Goal: Task Accomplishment & Management: Manage account settings

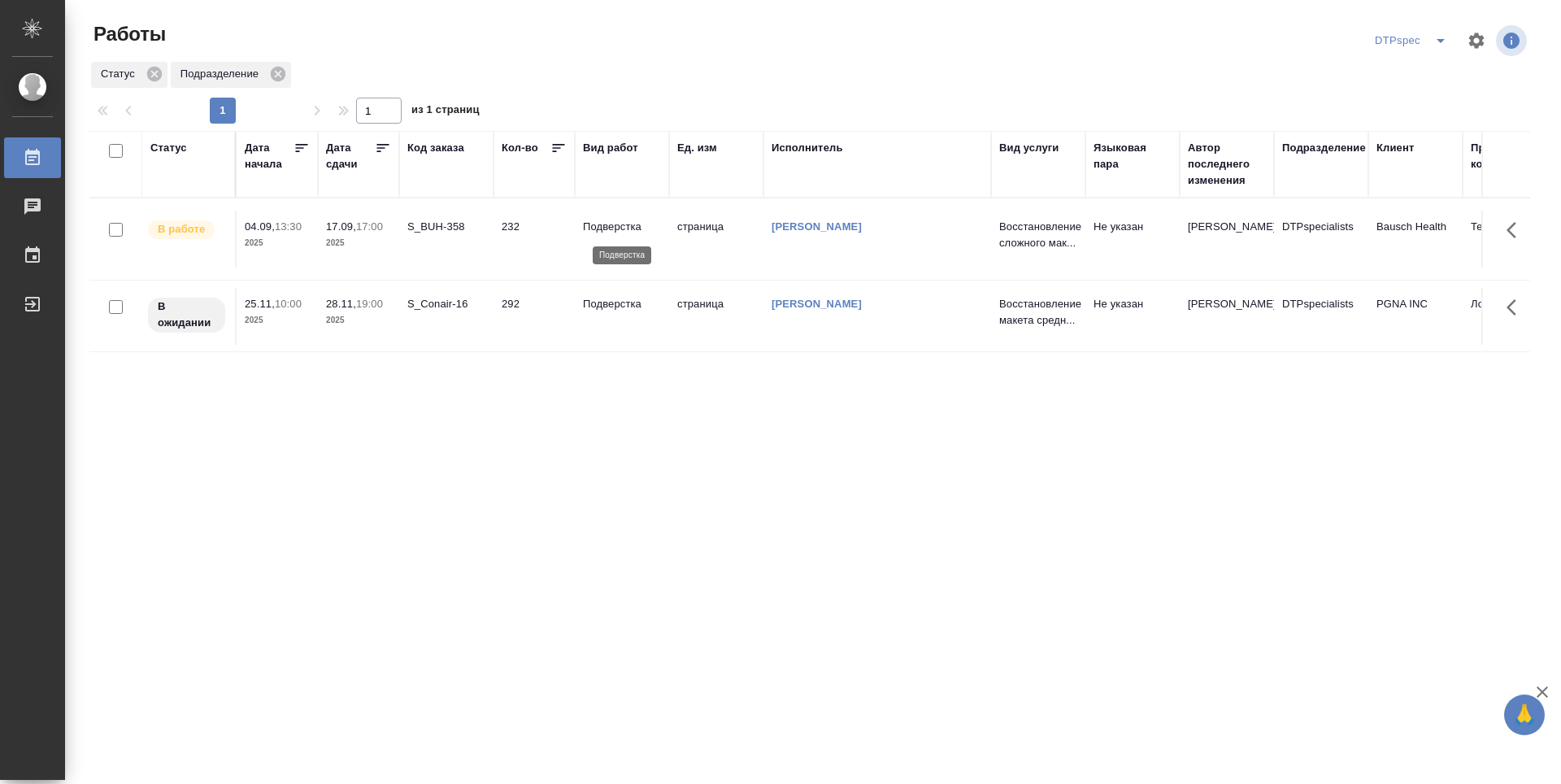
click at [631, 228] on p "Подверстка" at bounding box center [622, 227] width 78 height 16
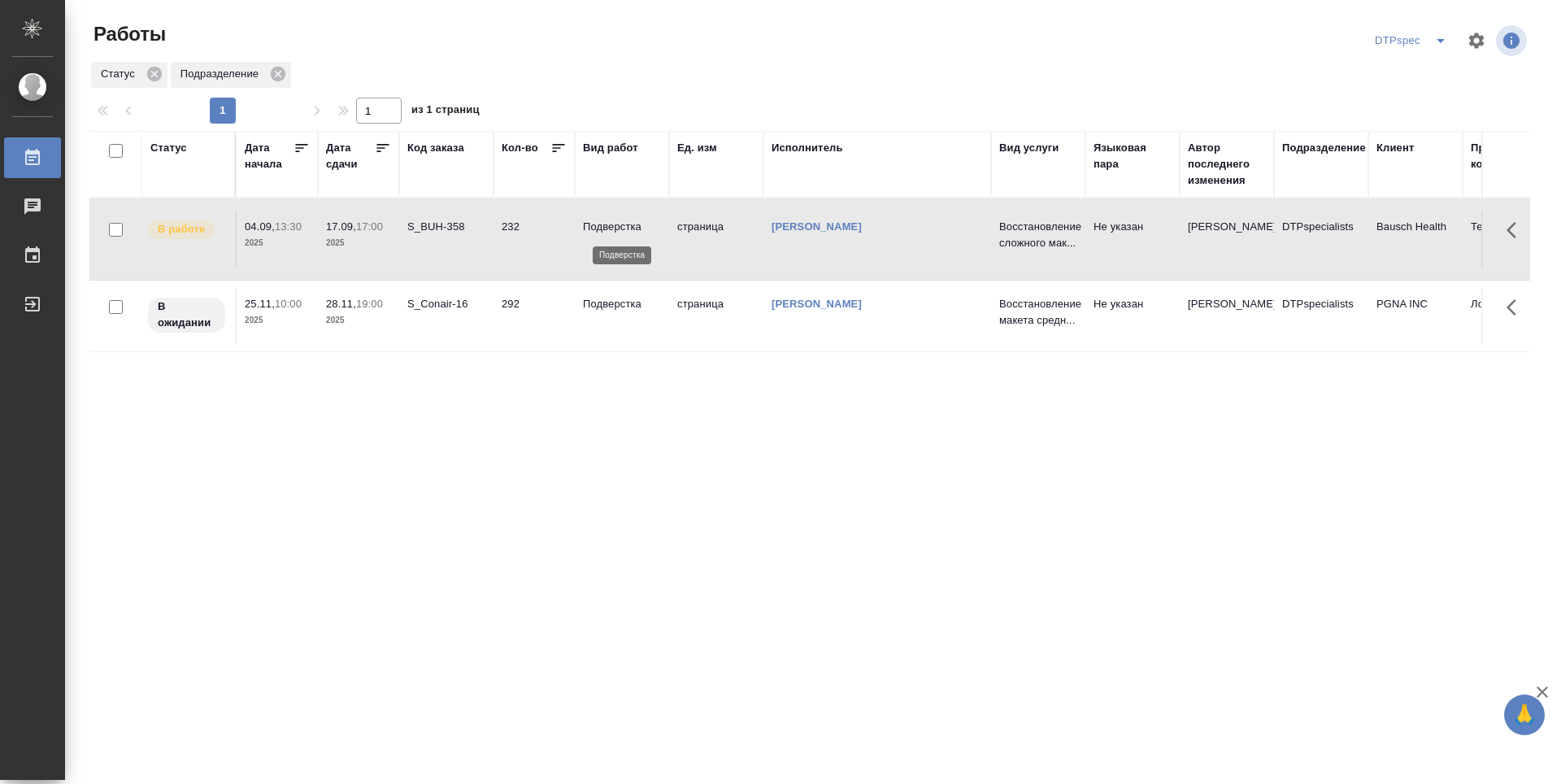
click at [592, 220] on p "Подверстка" at bounding box center [622, 227] width 78 height 16
click at [620, 227] on p "Подверстка" at bounding box center [622, 227] width 78 height 16
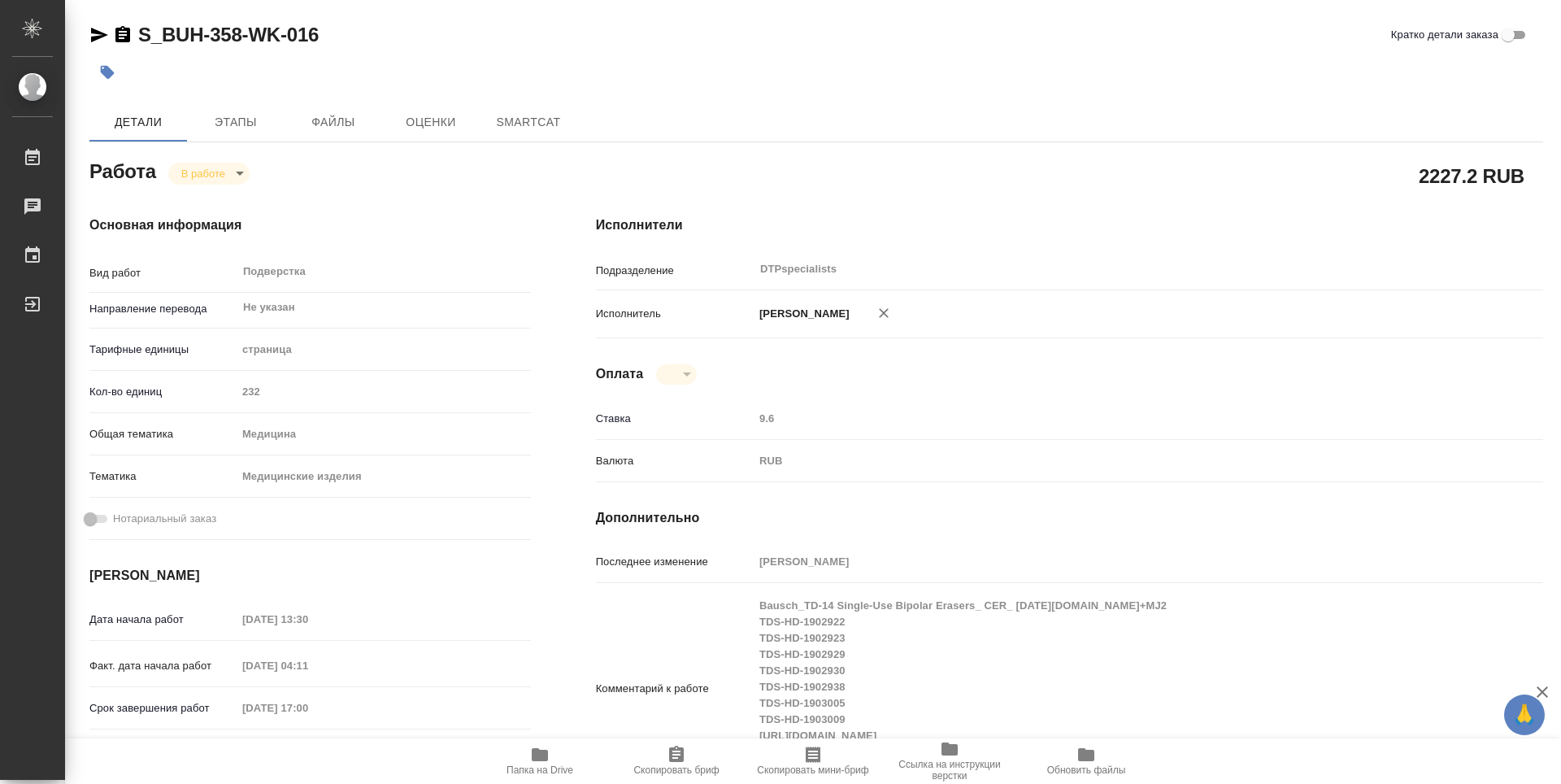
type textarea "x"
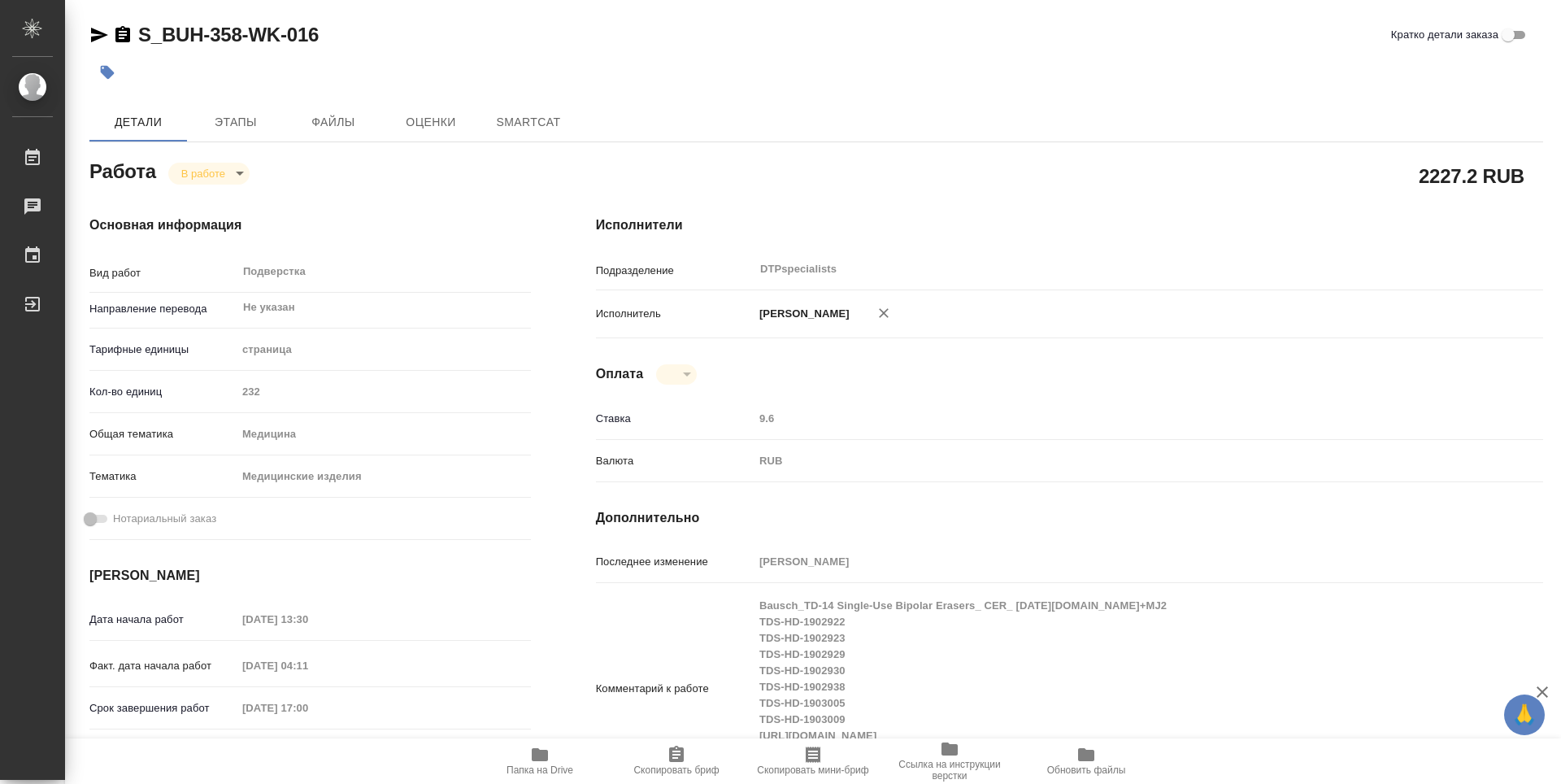
type textarea "x"
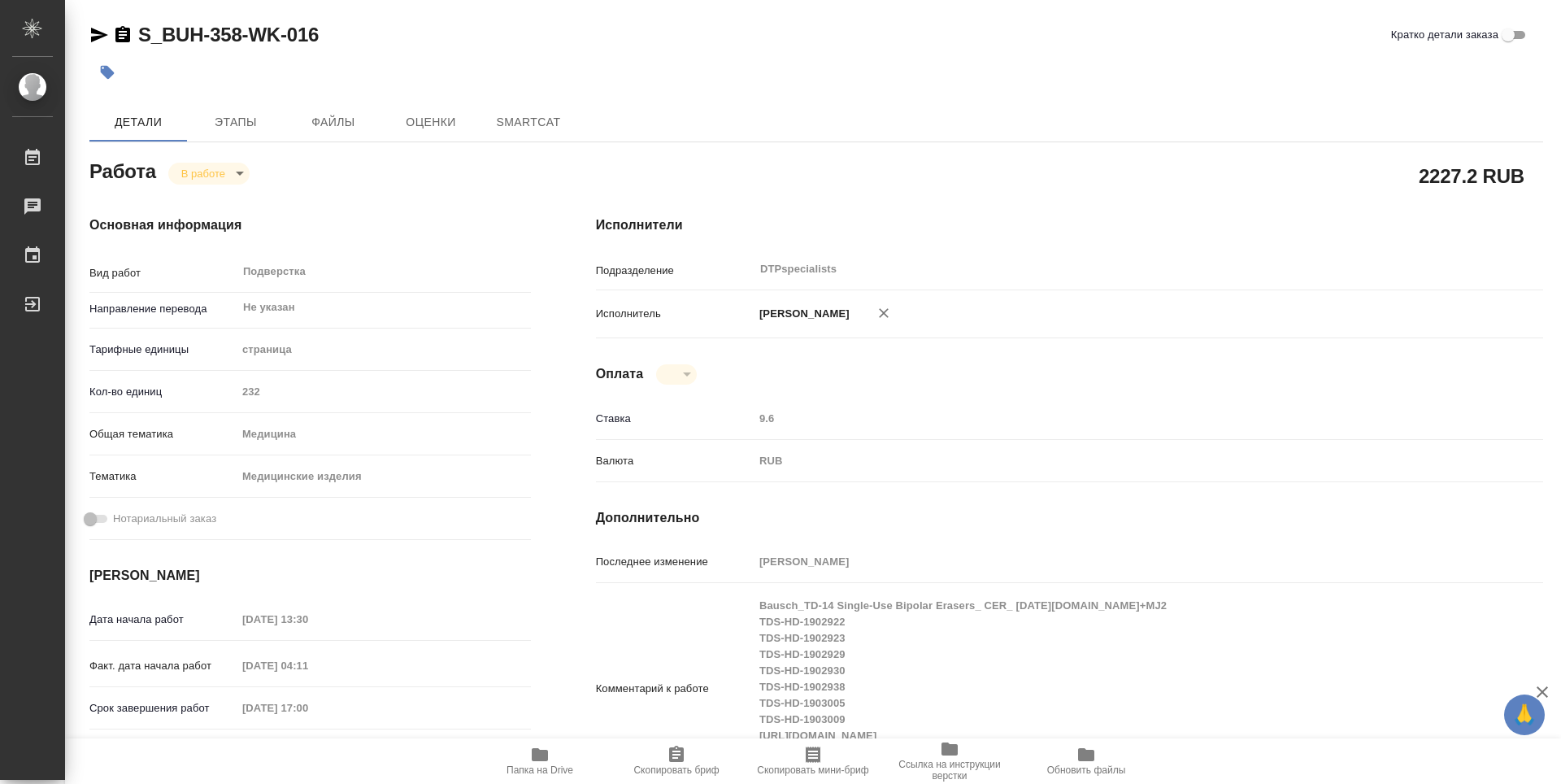
type textarea "x"
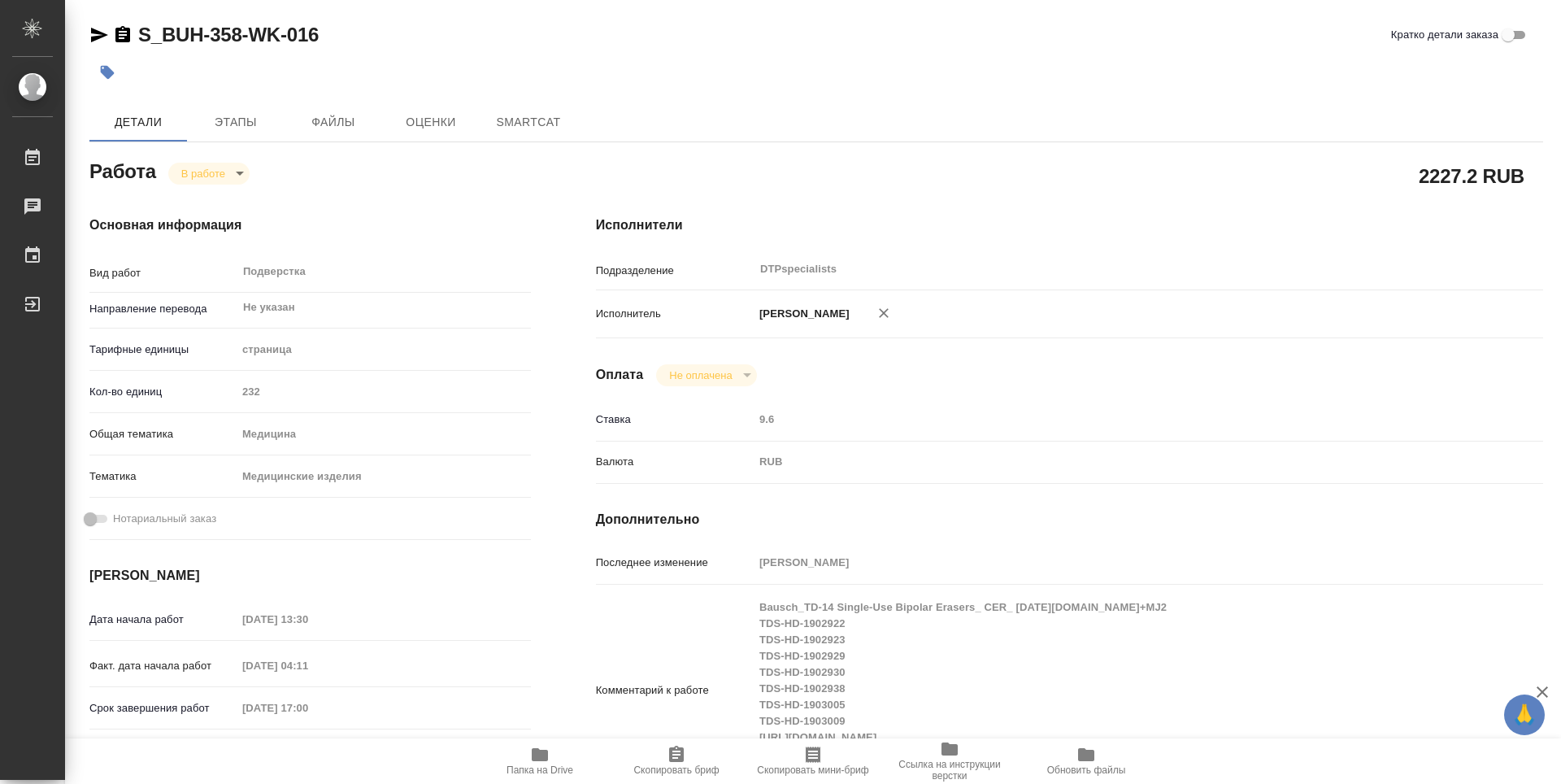
type textarea "x"
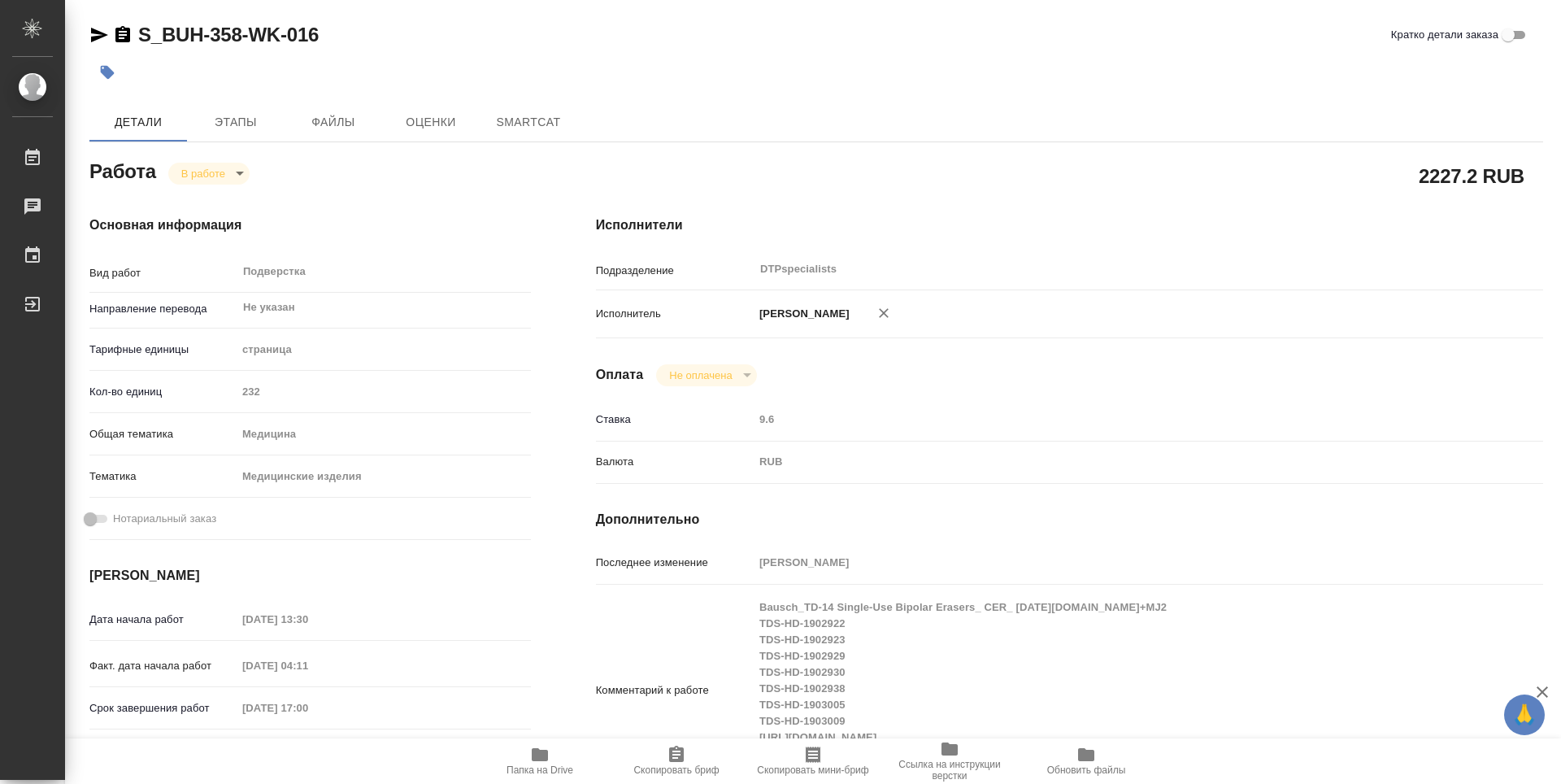
type textarea "x"
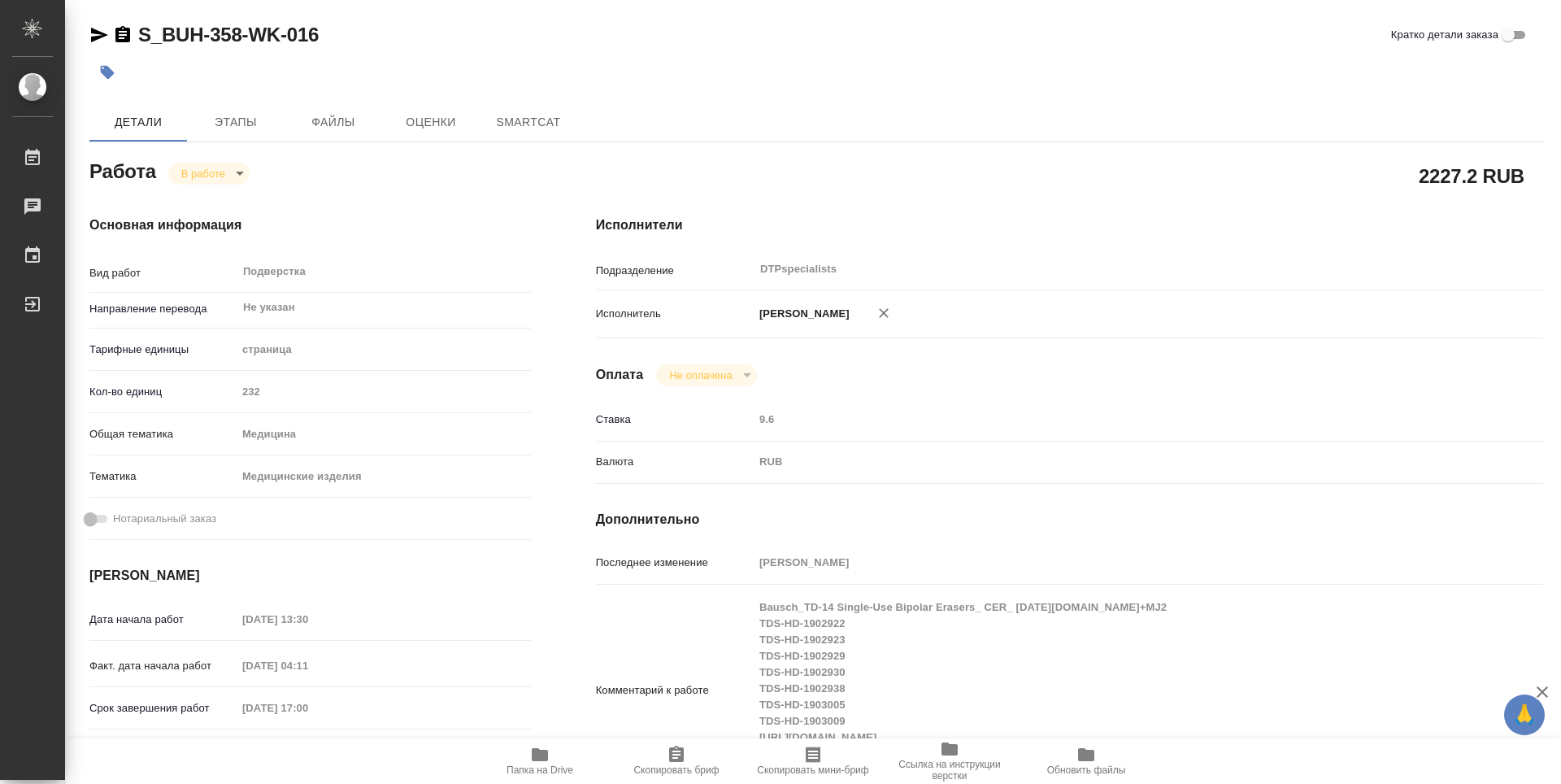
type textarea "x"
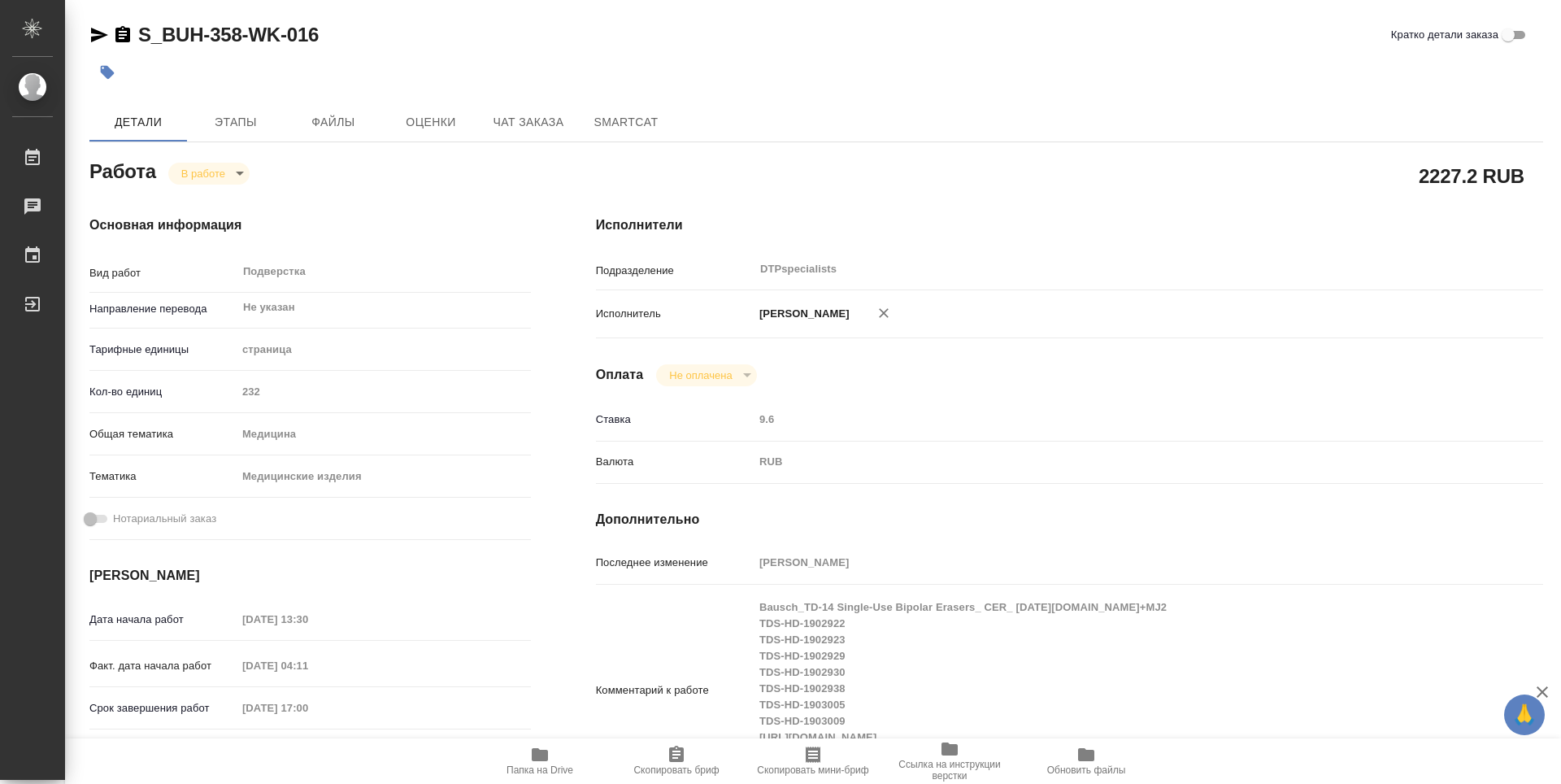
scroll to position [162, 0]
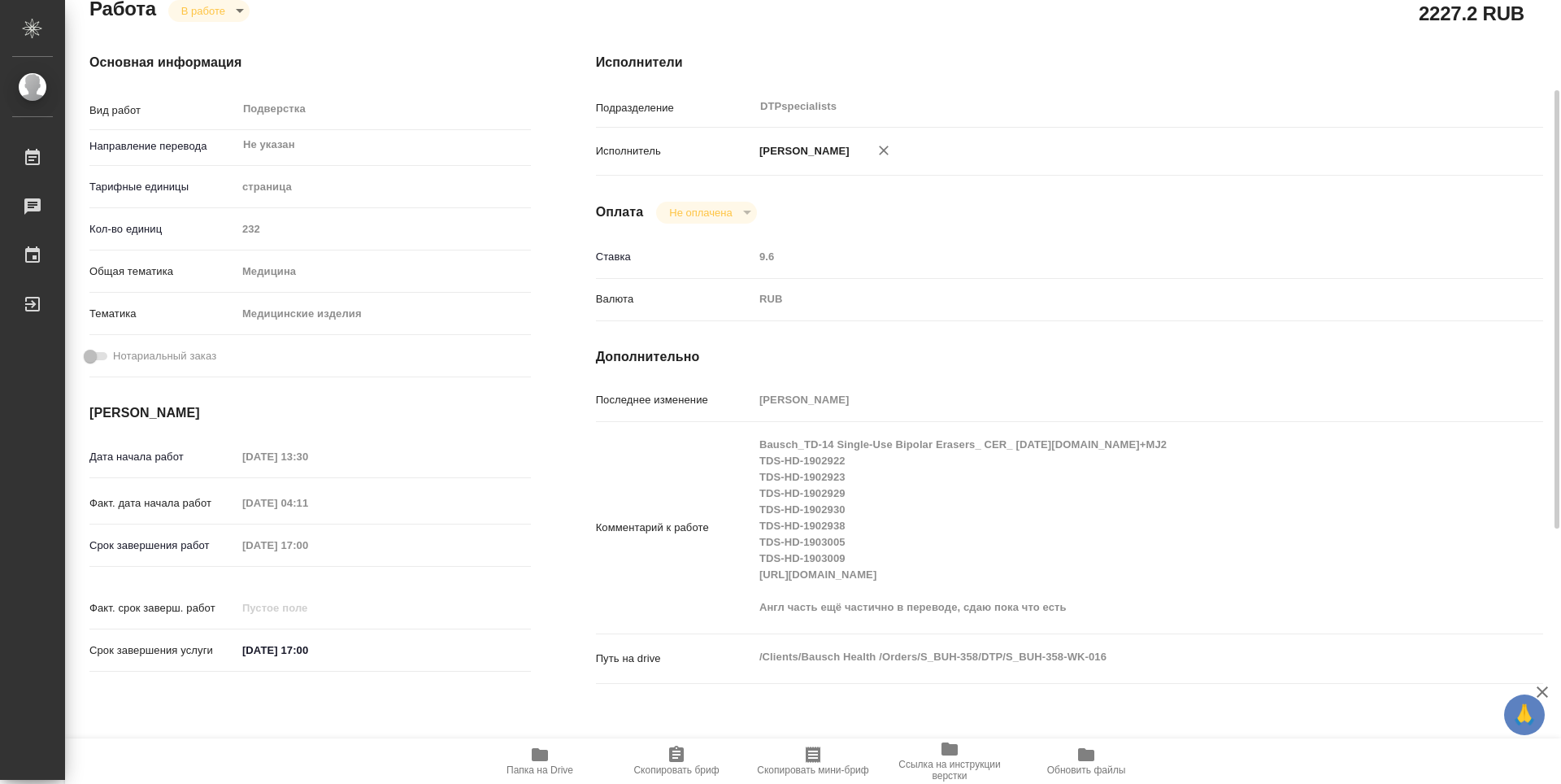
type textarea "x"
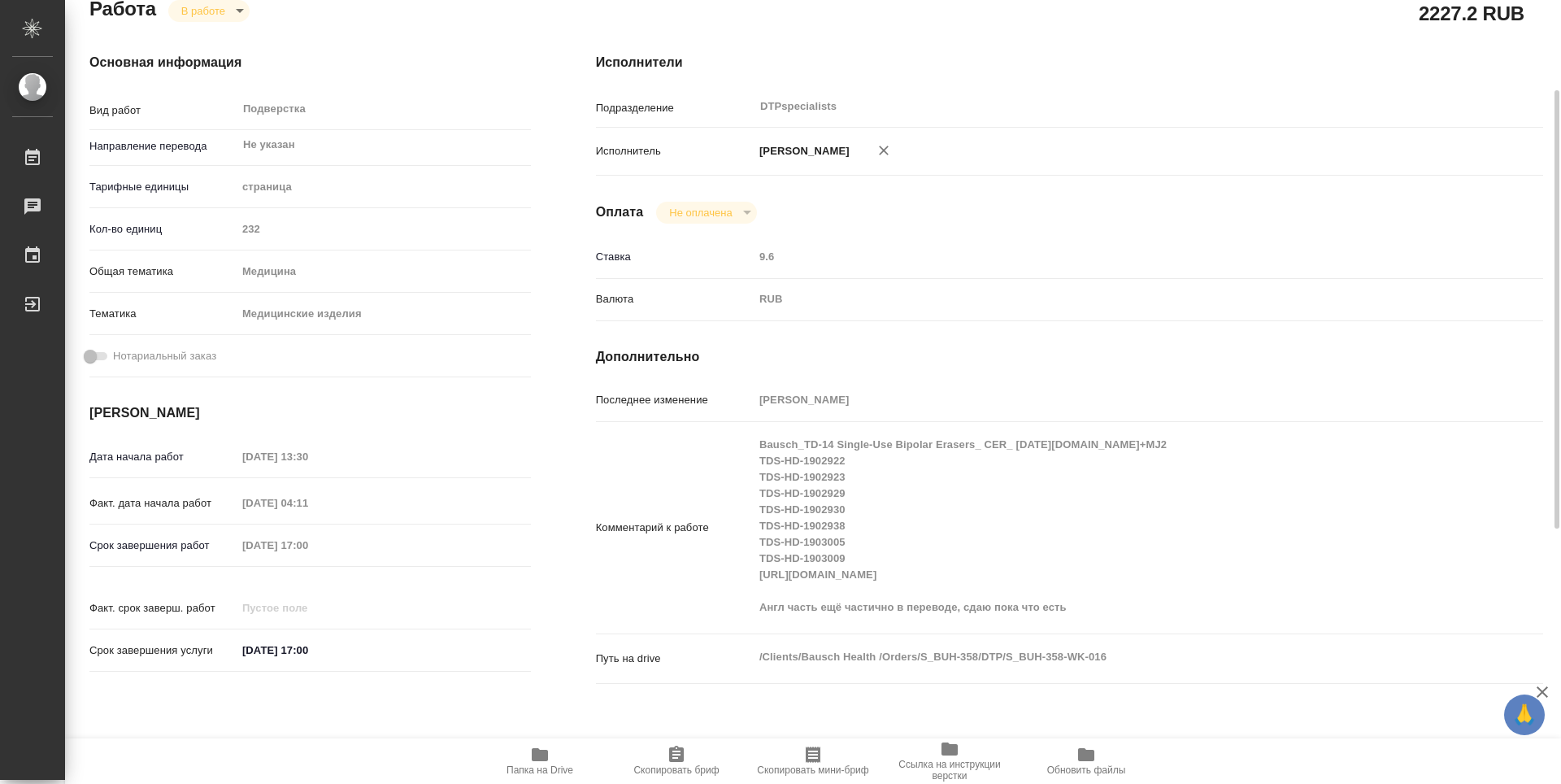
type textarea "x"
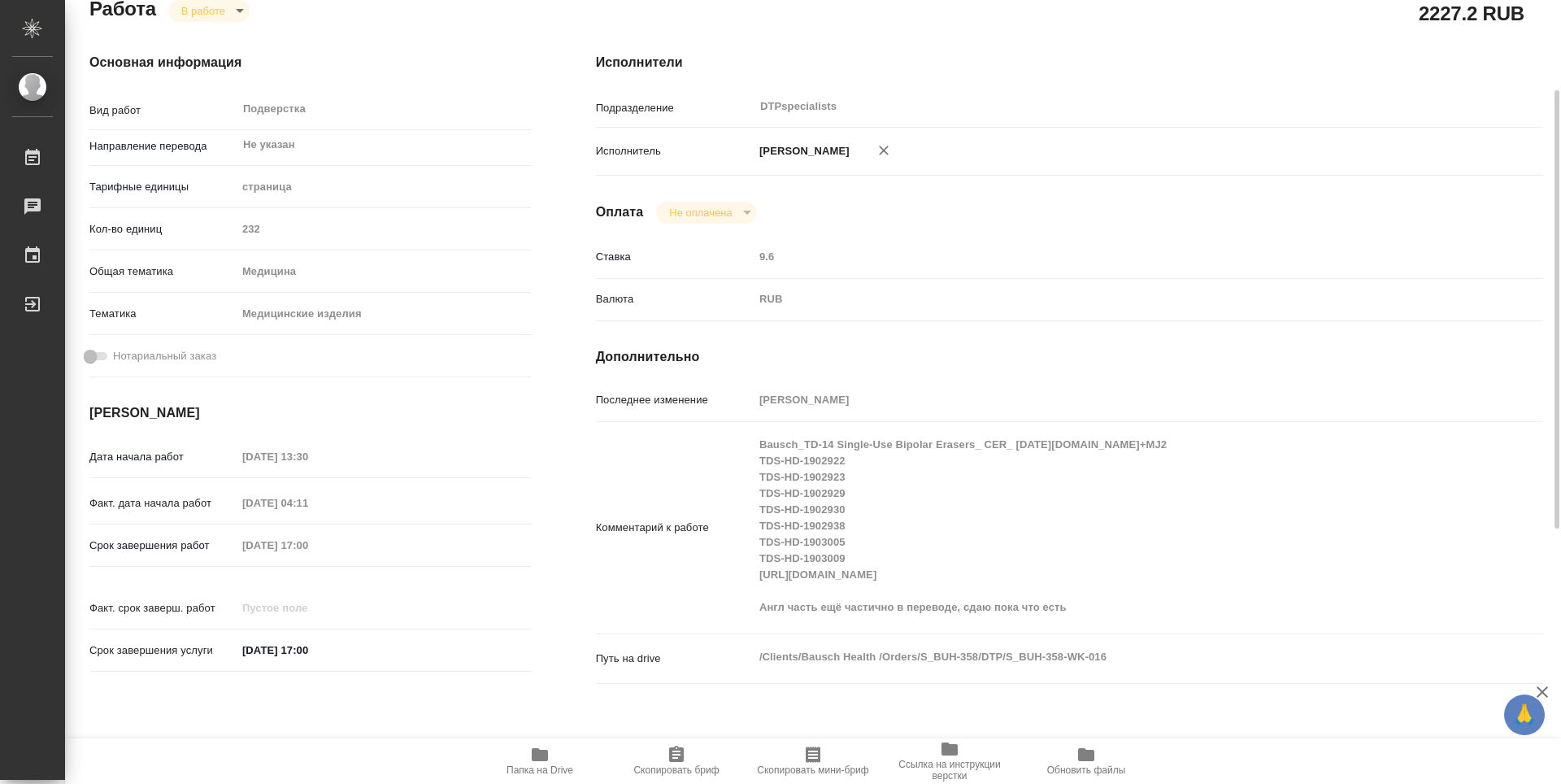
scroll to position [0, 0]
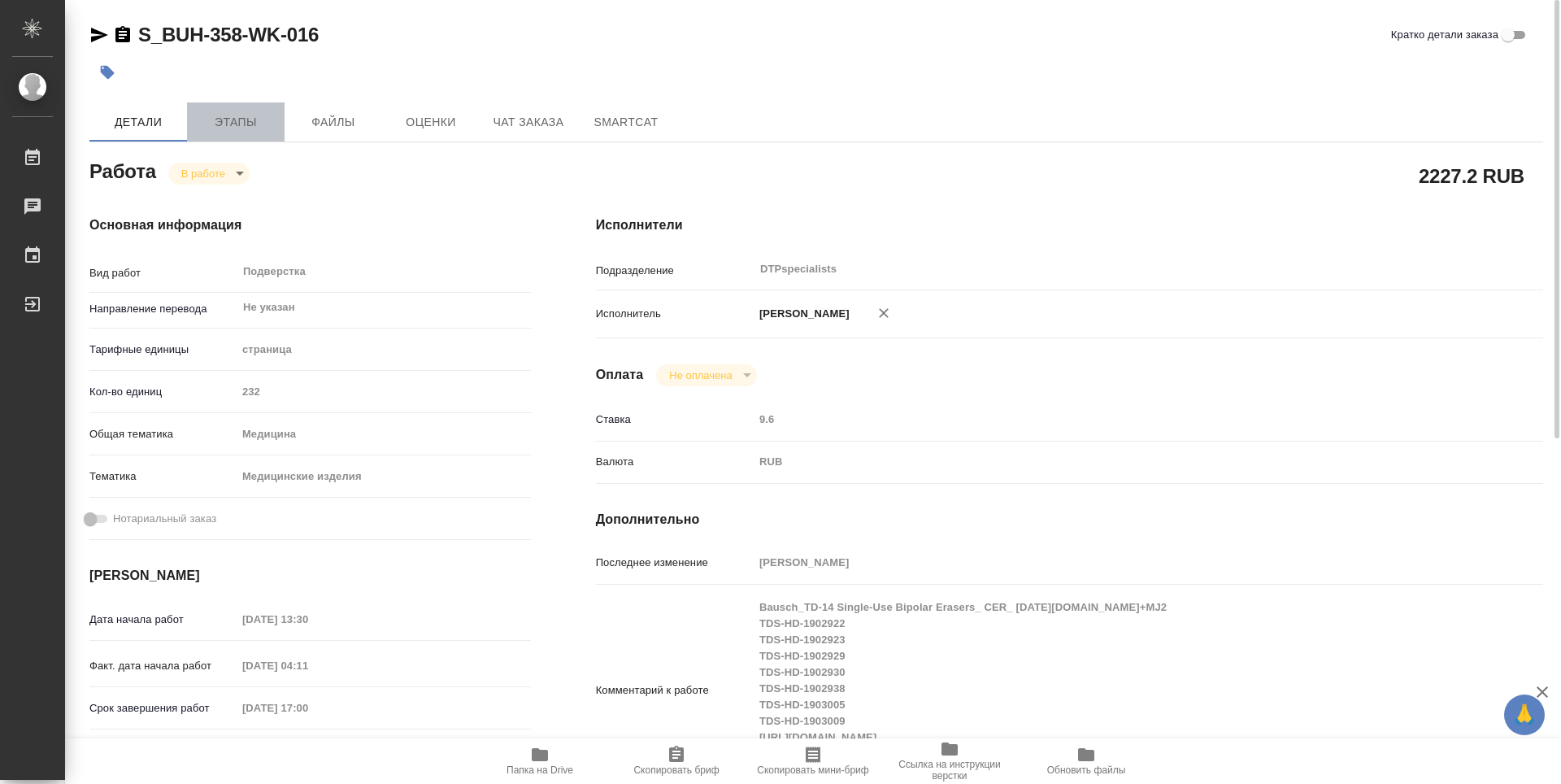
click at [221, 118] on span "Этапы" at bounding box center [235, 122] width 78 height 21
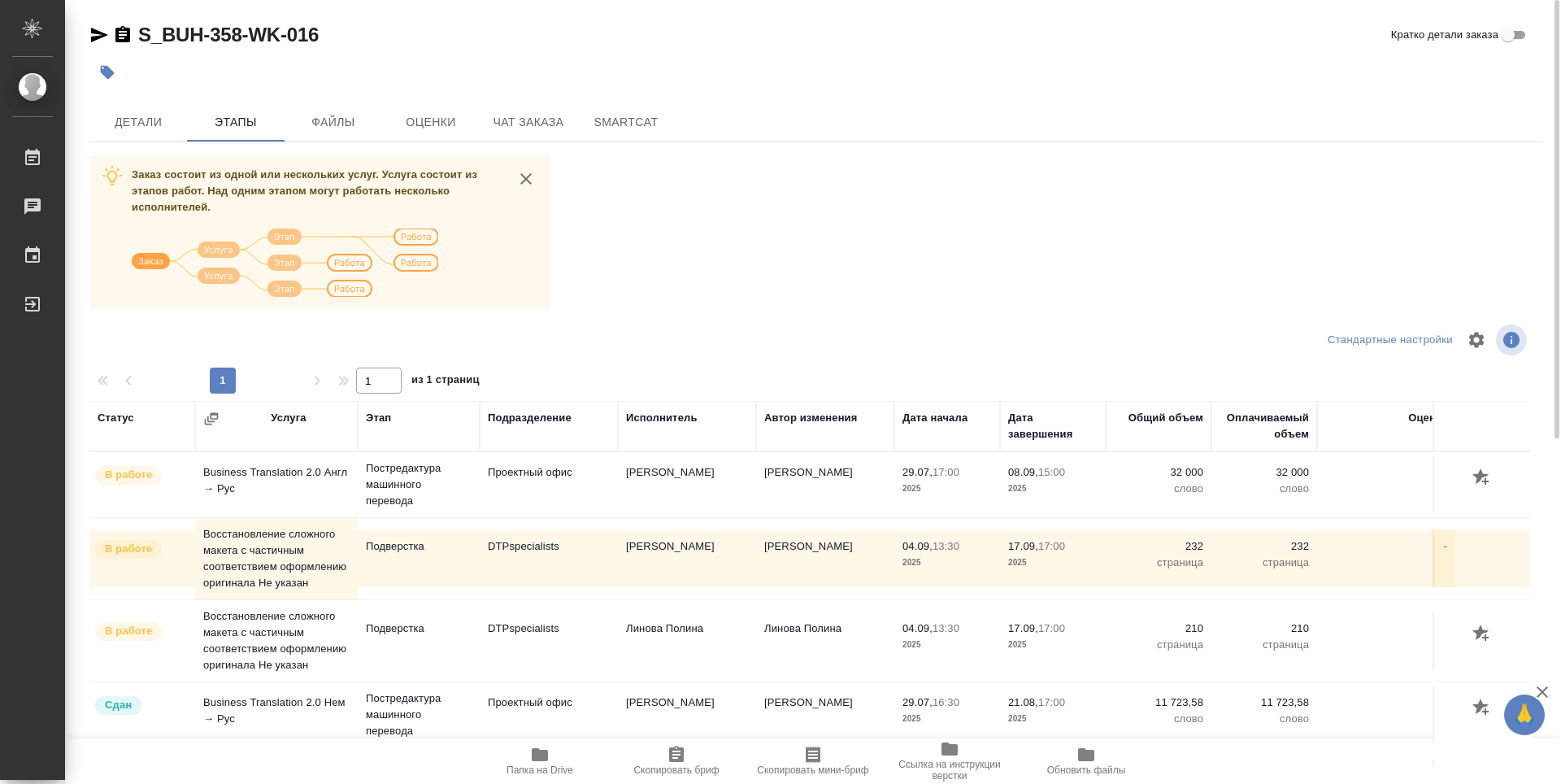
scroll to position [24, 0]
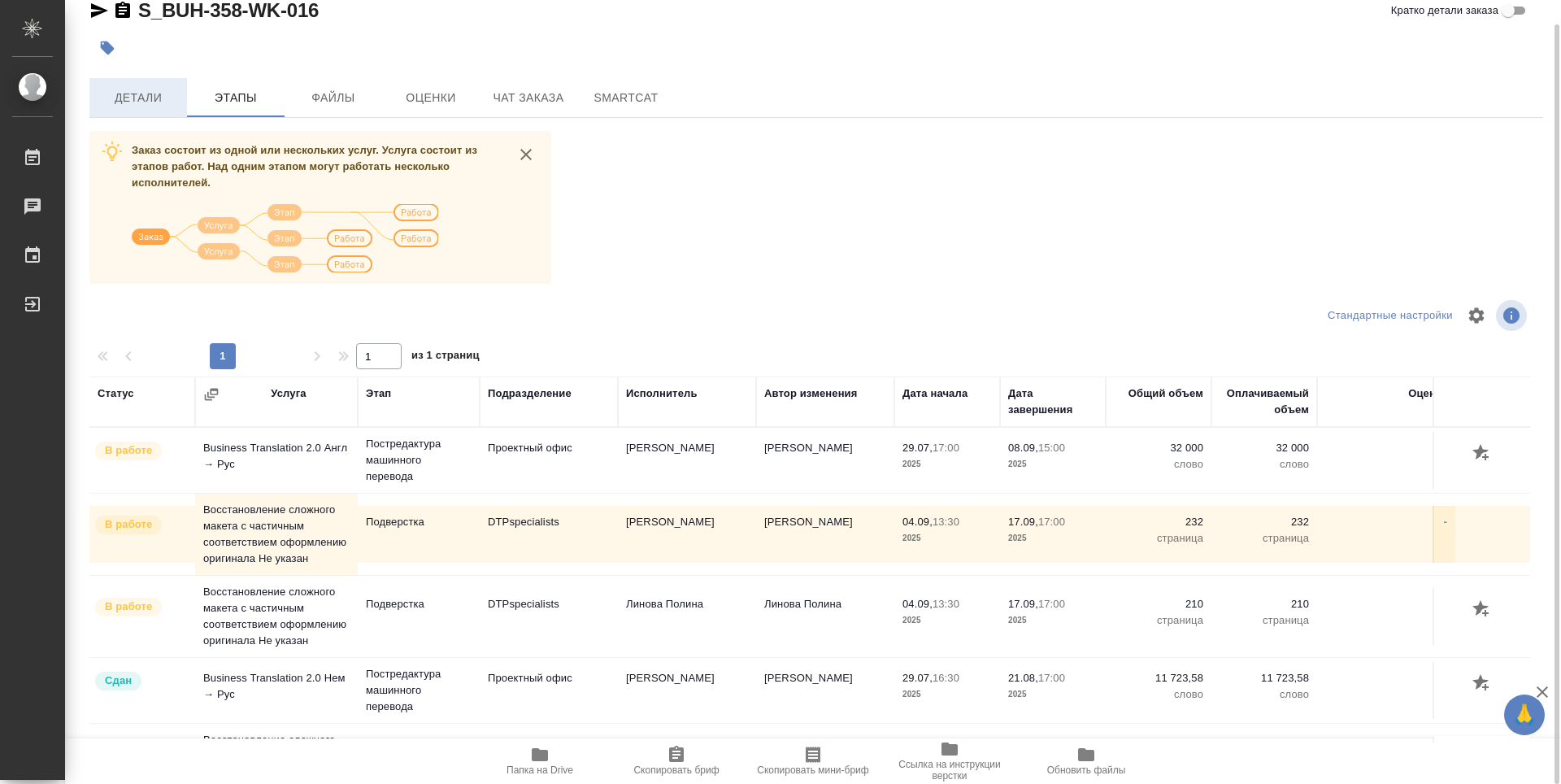
click at [156, 93] on span "Детали" at bounding box center [138, 98] width 78 height 21
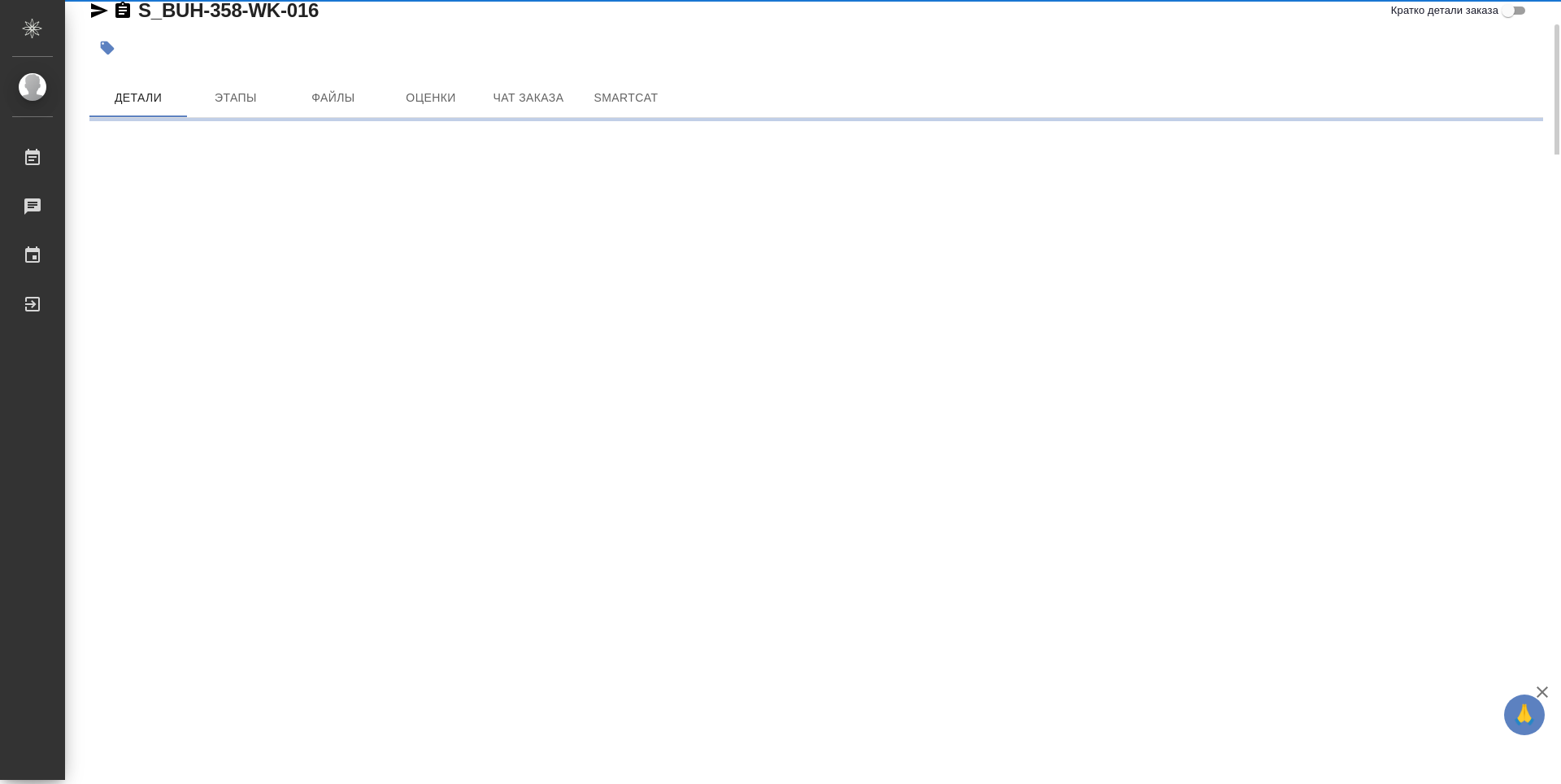
click at [523, 764] on div ".cls-1 fill:#fff; AWATERA Работы 0 Чаты График Выйти S_BUH-358-WK-016 Кратко де…" at bounding box center [780, 392] width 1561 height 784
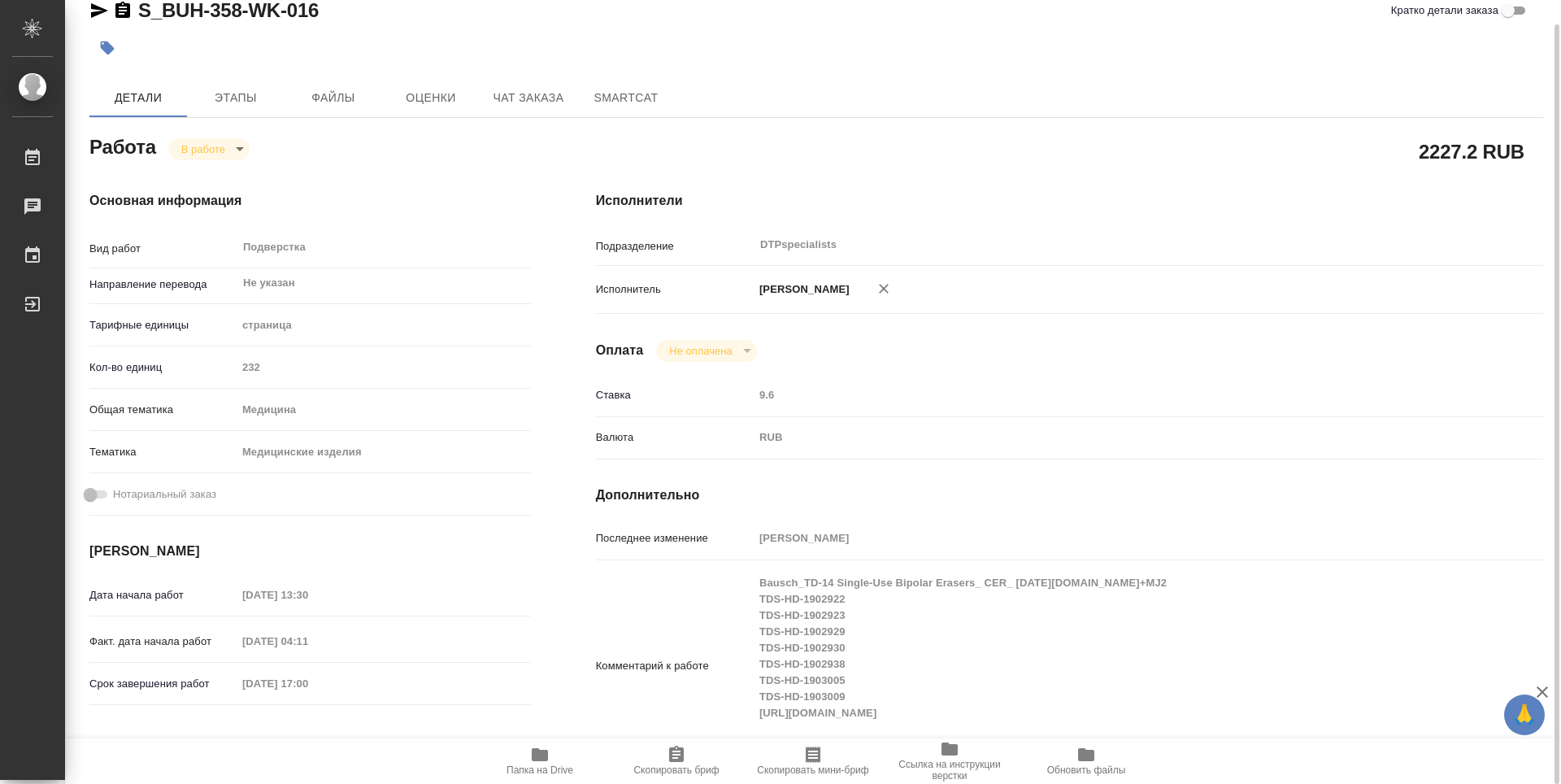
type textarea "x"
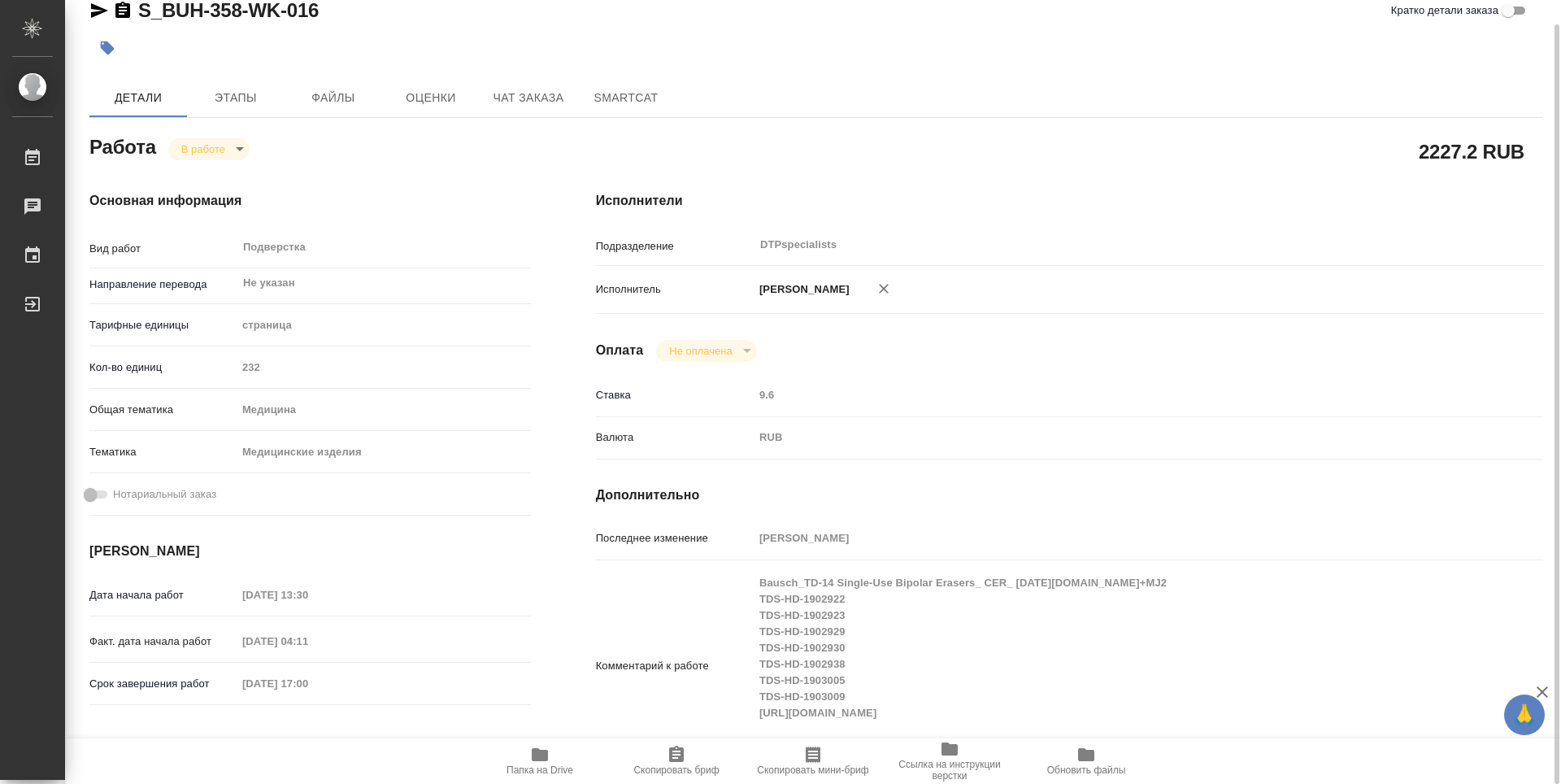
type textarea "x"
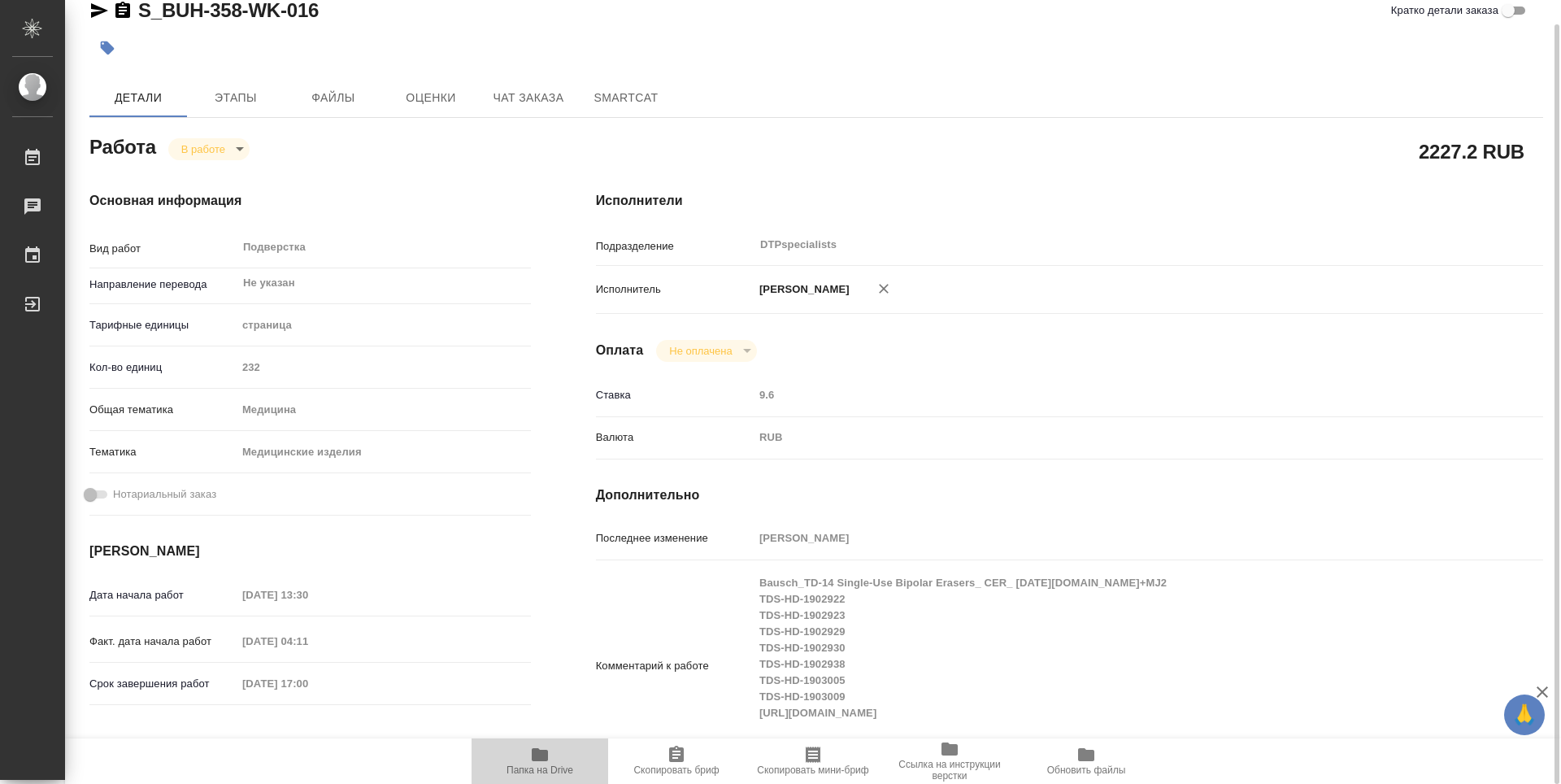
click at [525, 763] on span "Папка на Drive" at bounding box center [539, 760] width 117 height 30
type textarea "x"
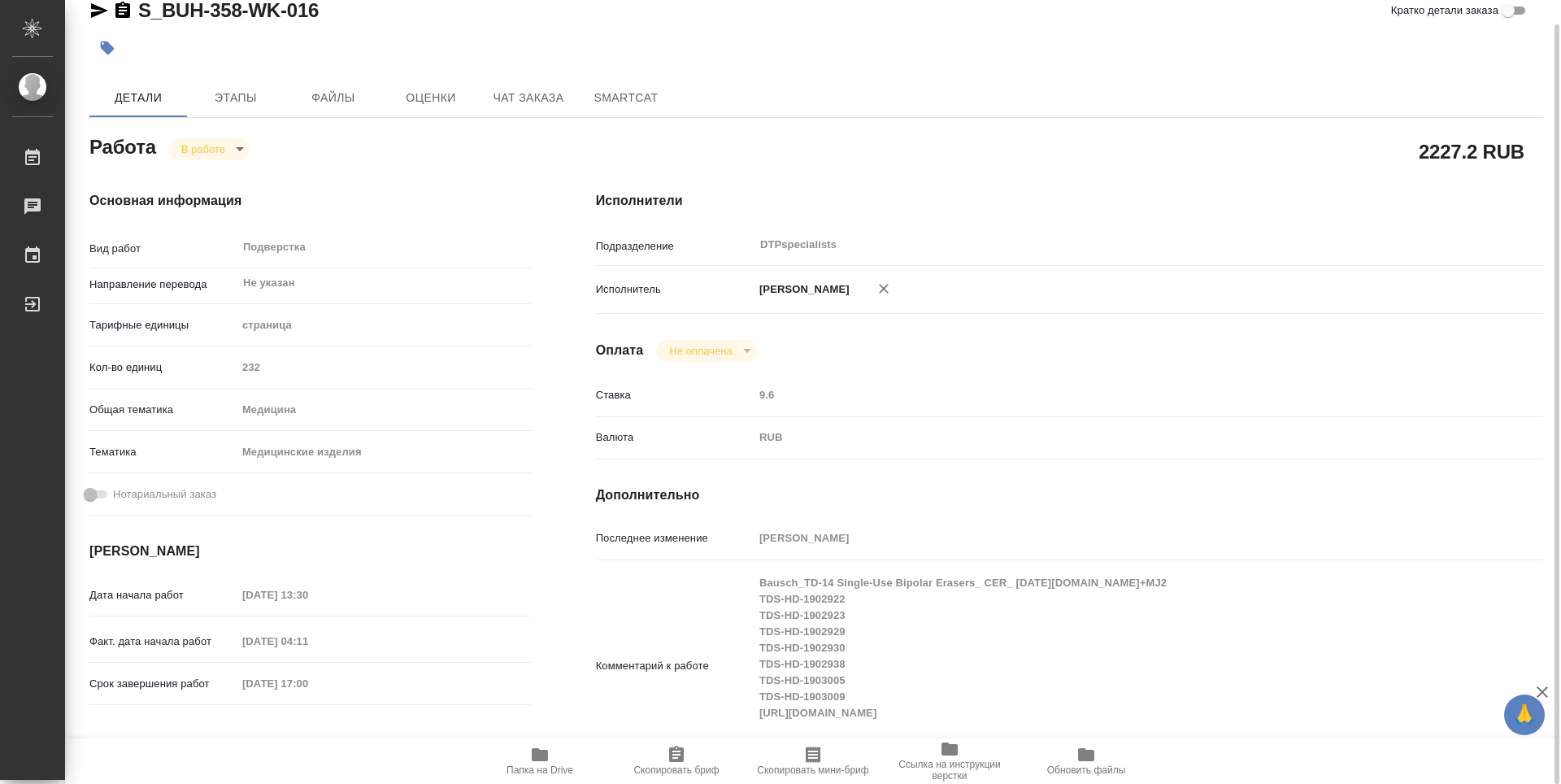
type textarea "x"
click at [543, 758] on icon "button" at bounding box center [540, 754] width 16 height 13
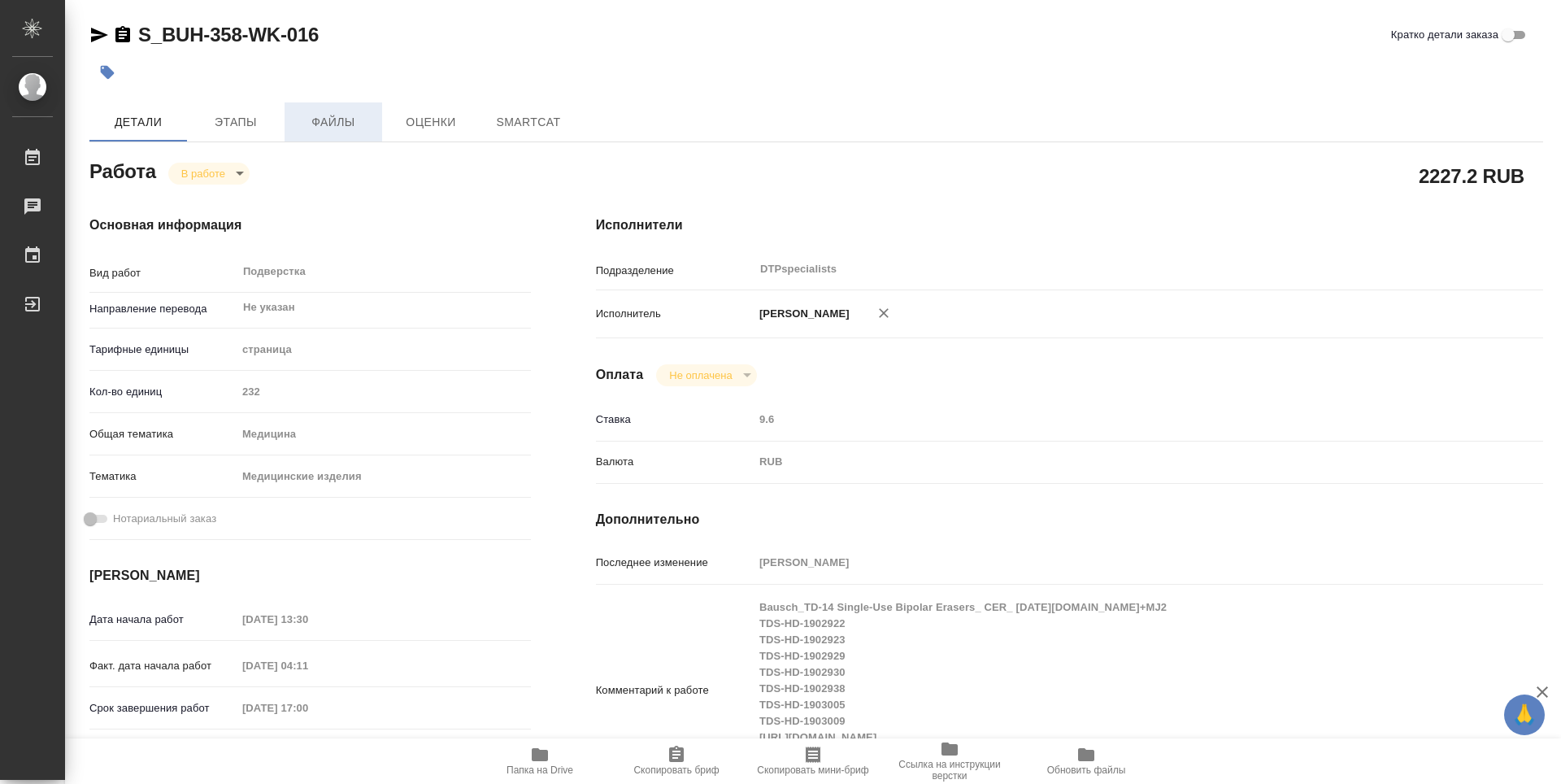
type textarea "x"
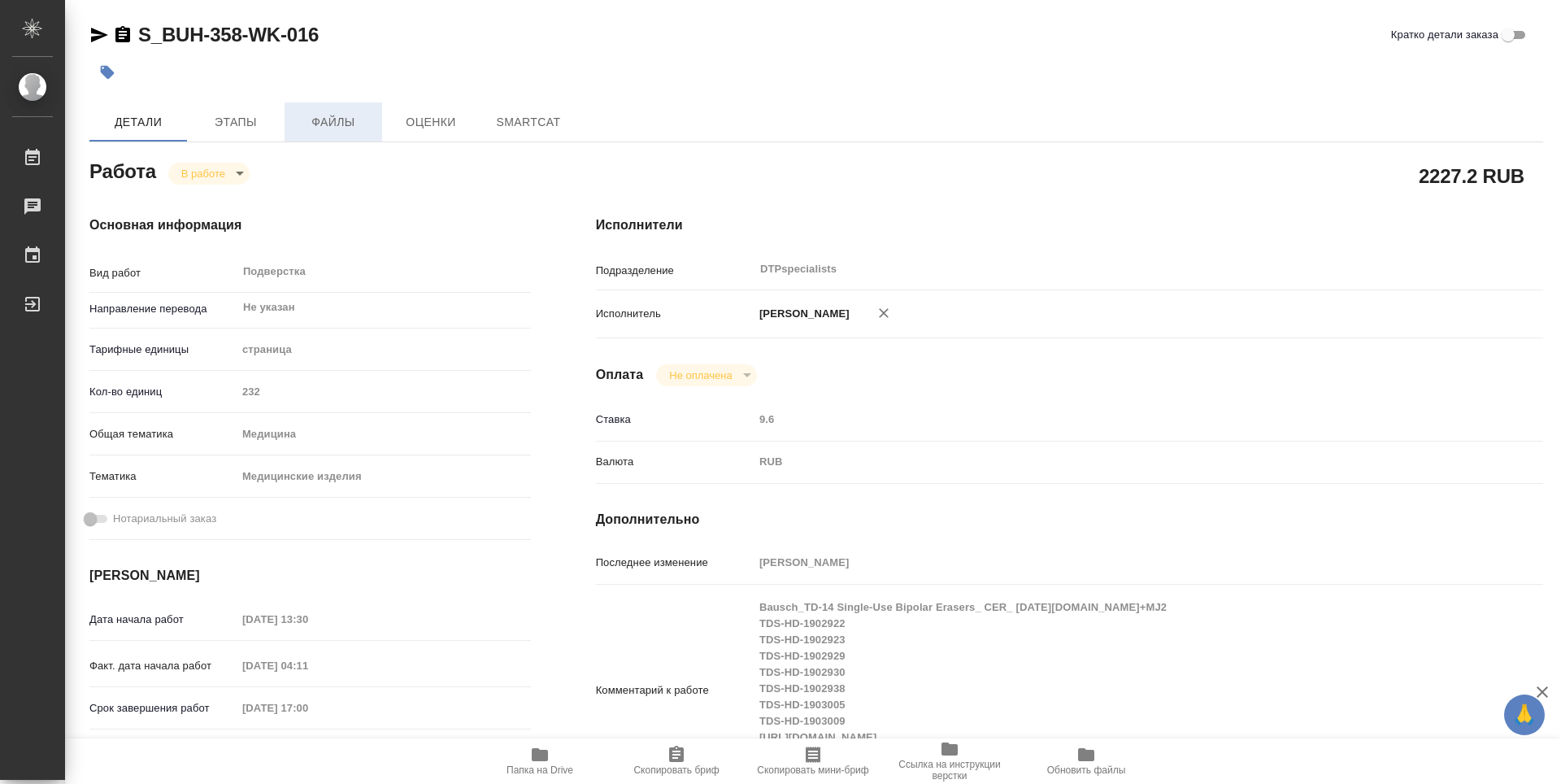
type textarea "x"
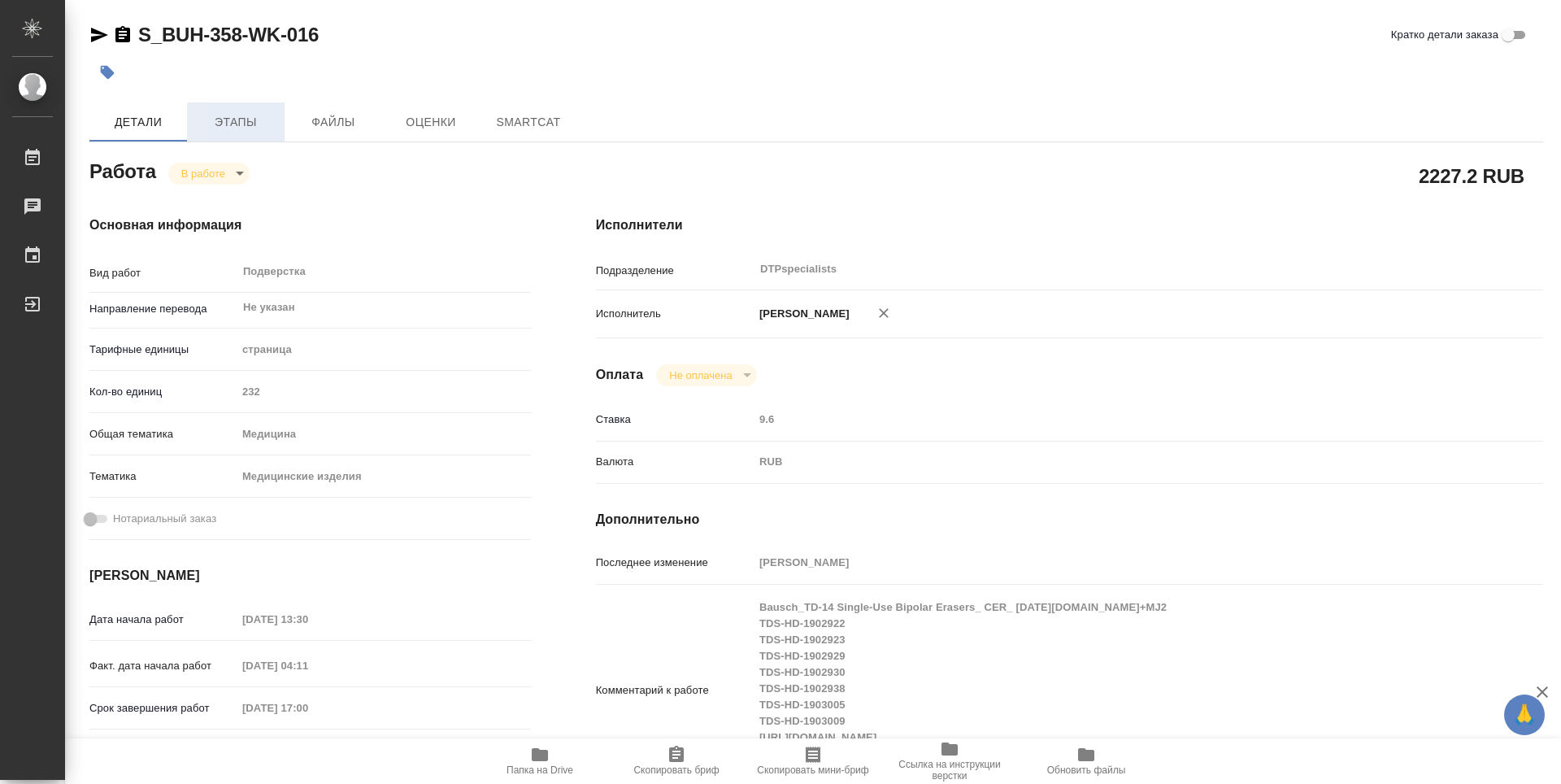
type textarea "x"
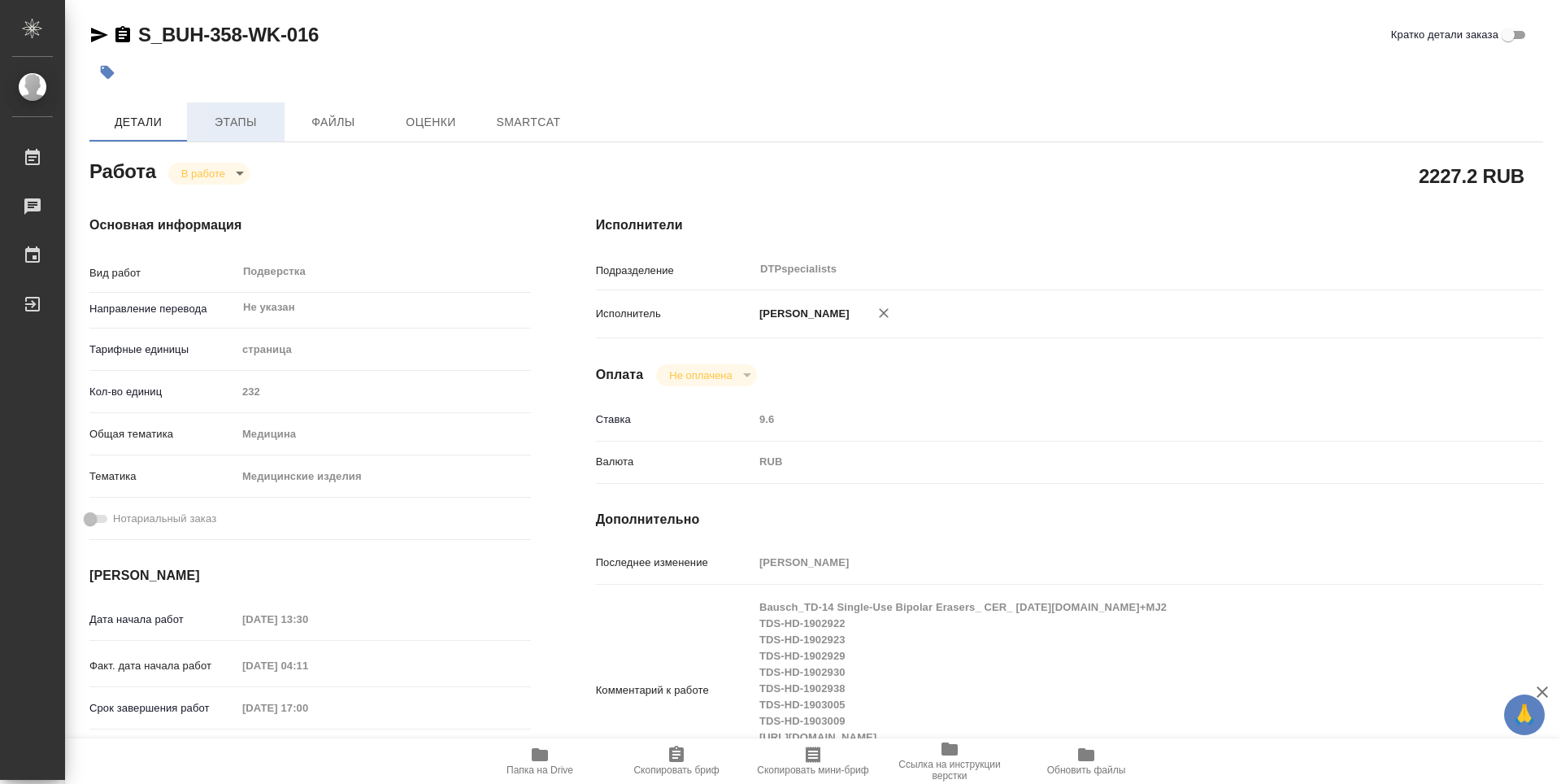
type textarea "x"
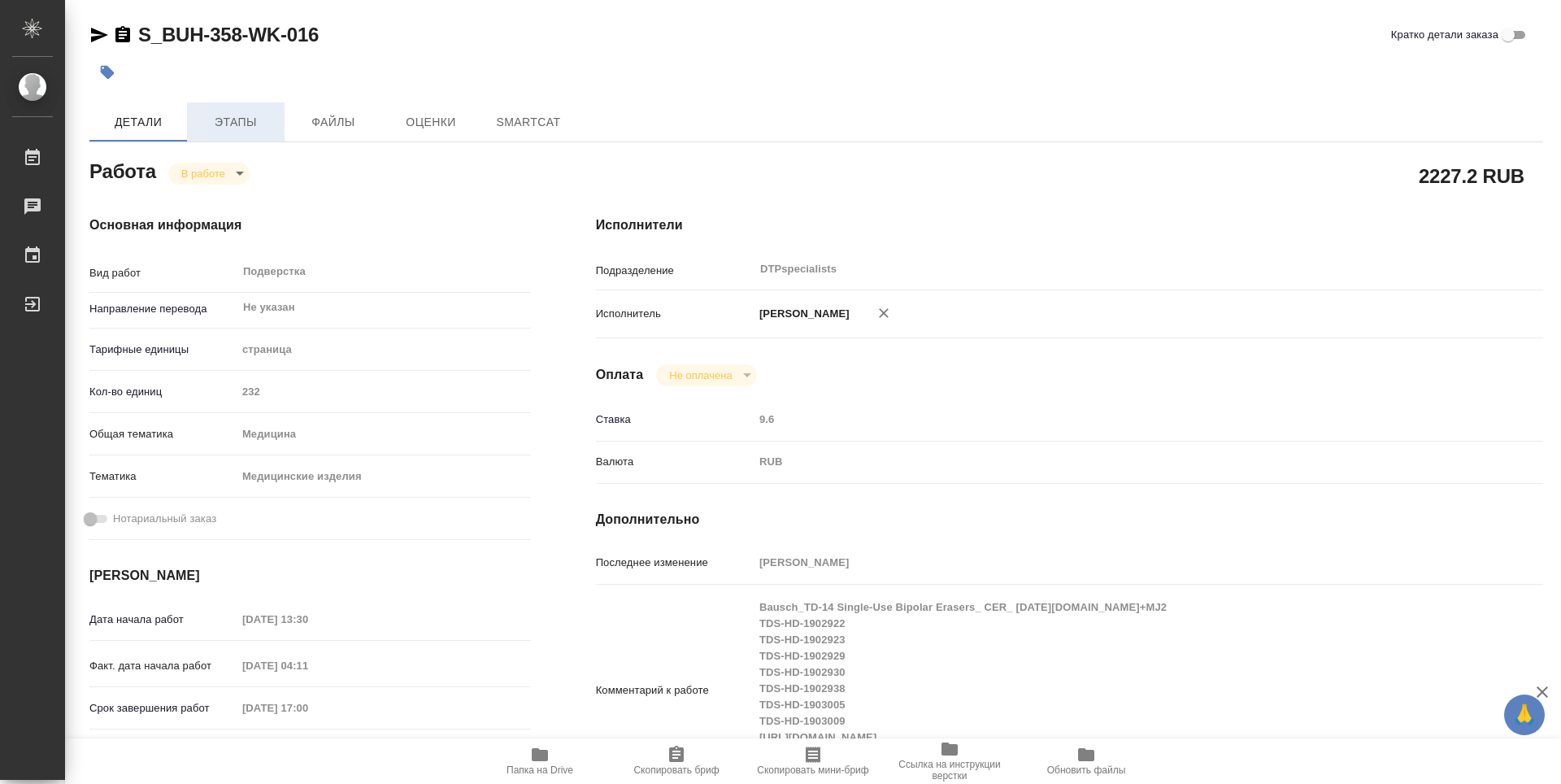
type textarea "x"
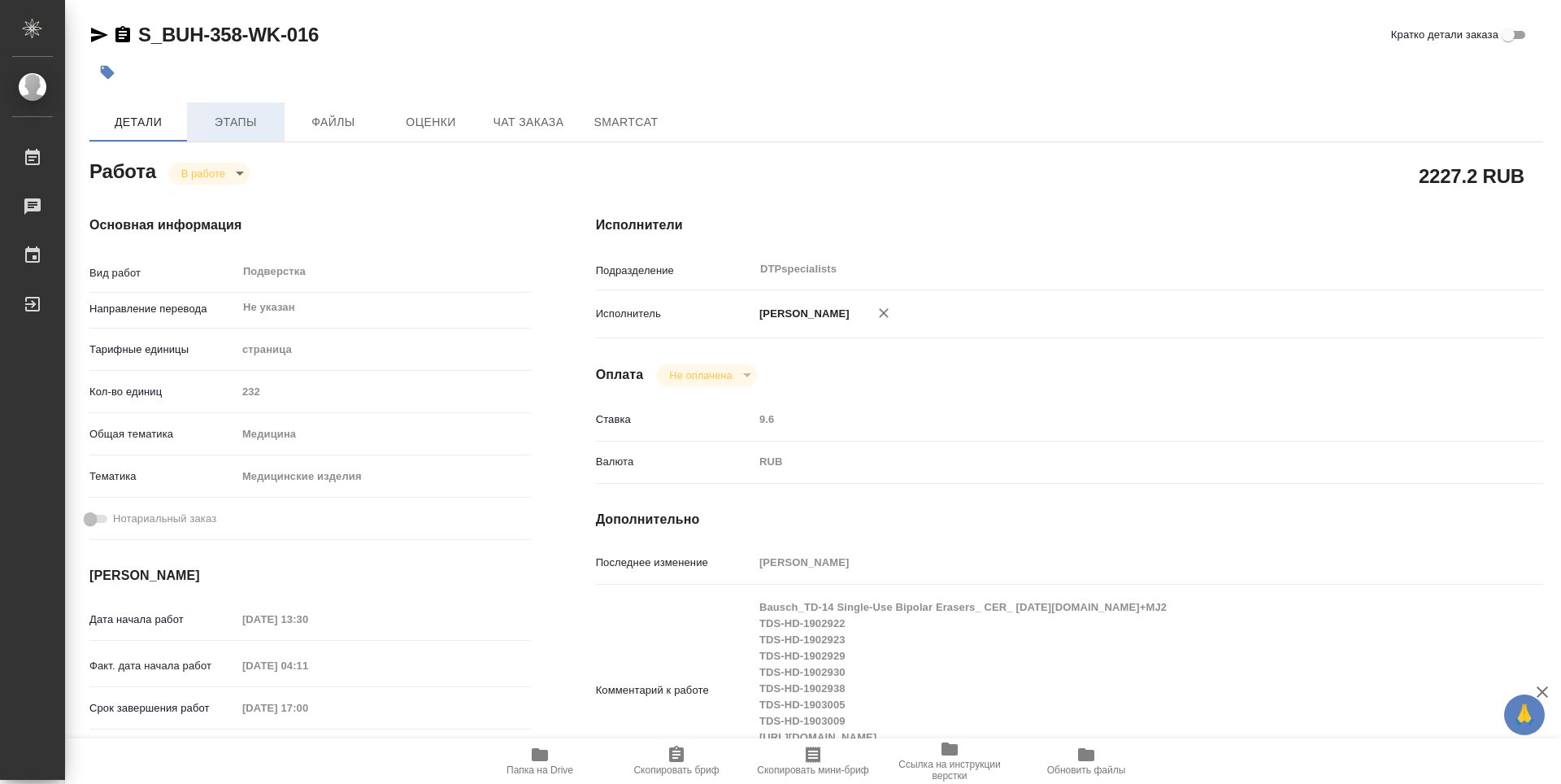
type textarea "x"
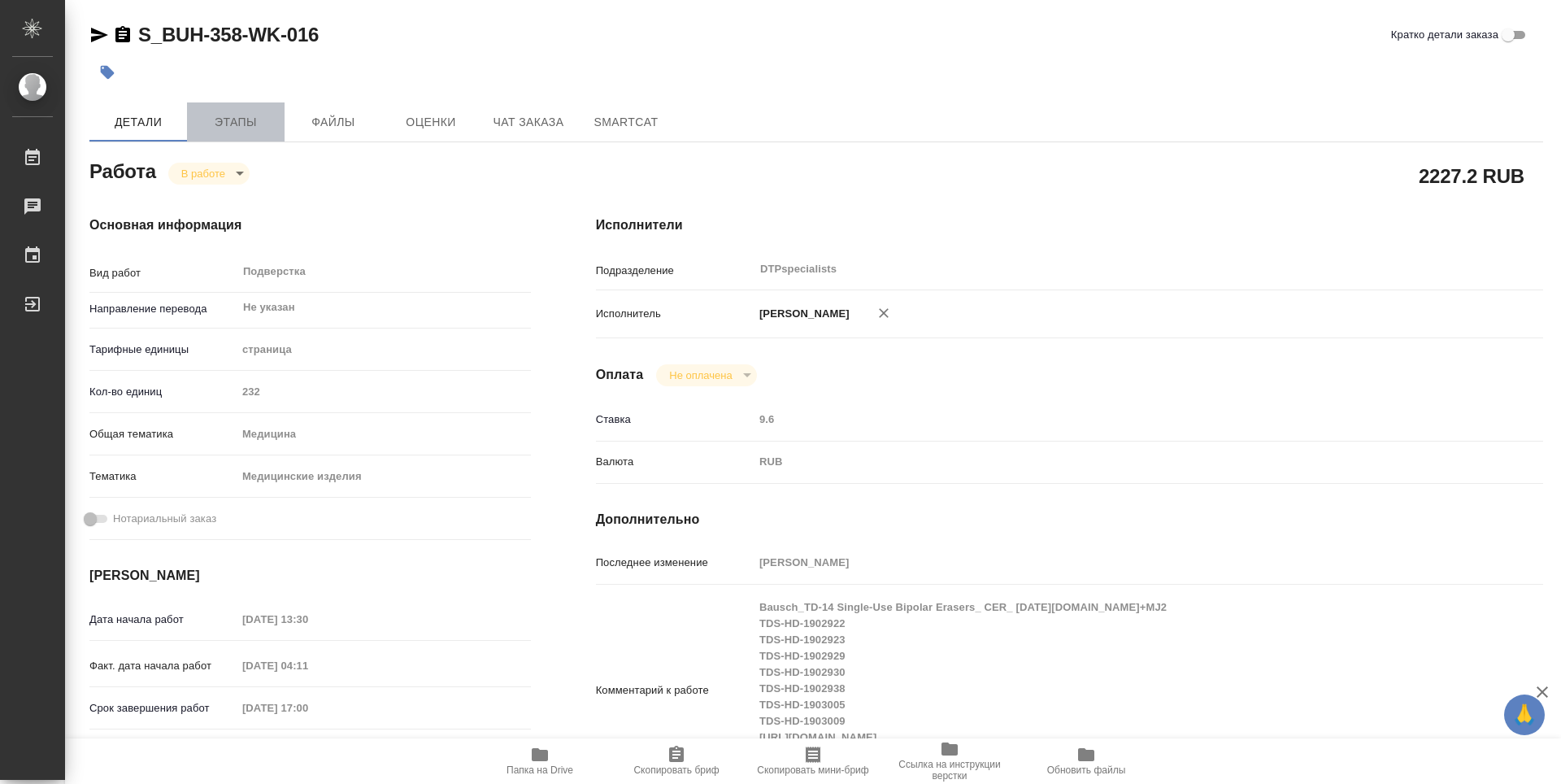
click at [232, 130] on span "Этапы" at bounding box center [235, 122] width 78 height 21
type textarea "x"
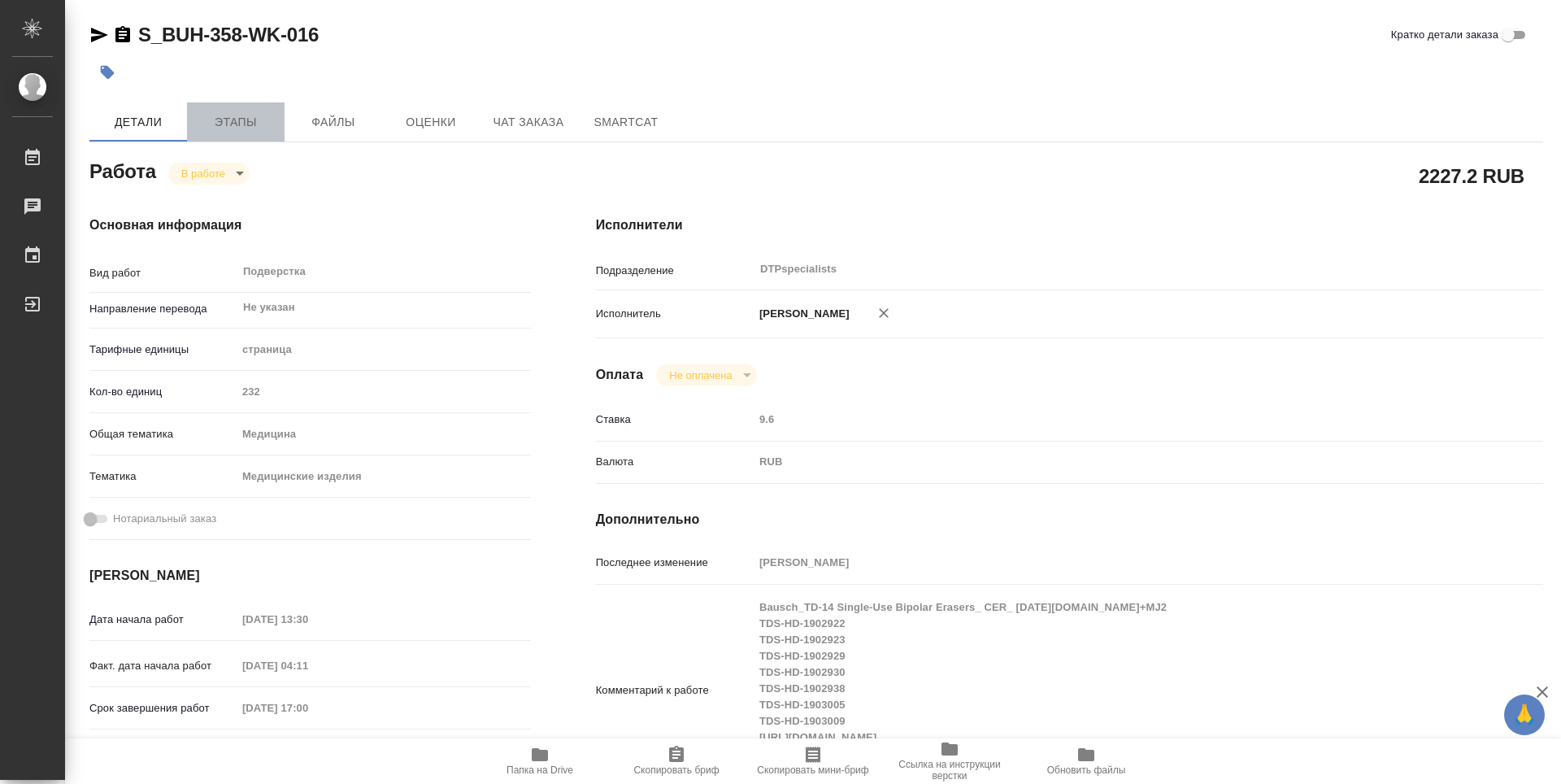
type textarea "x"
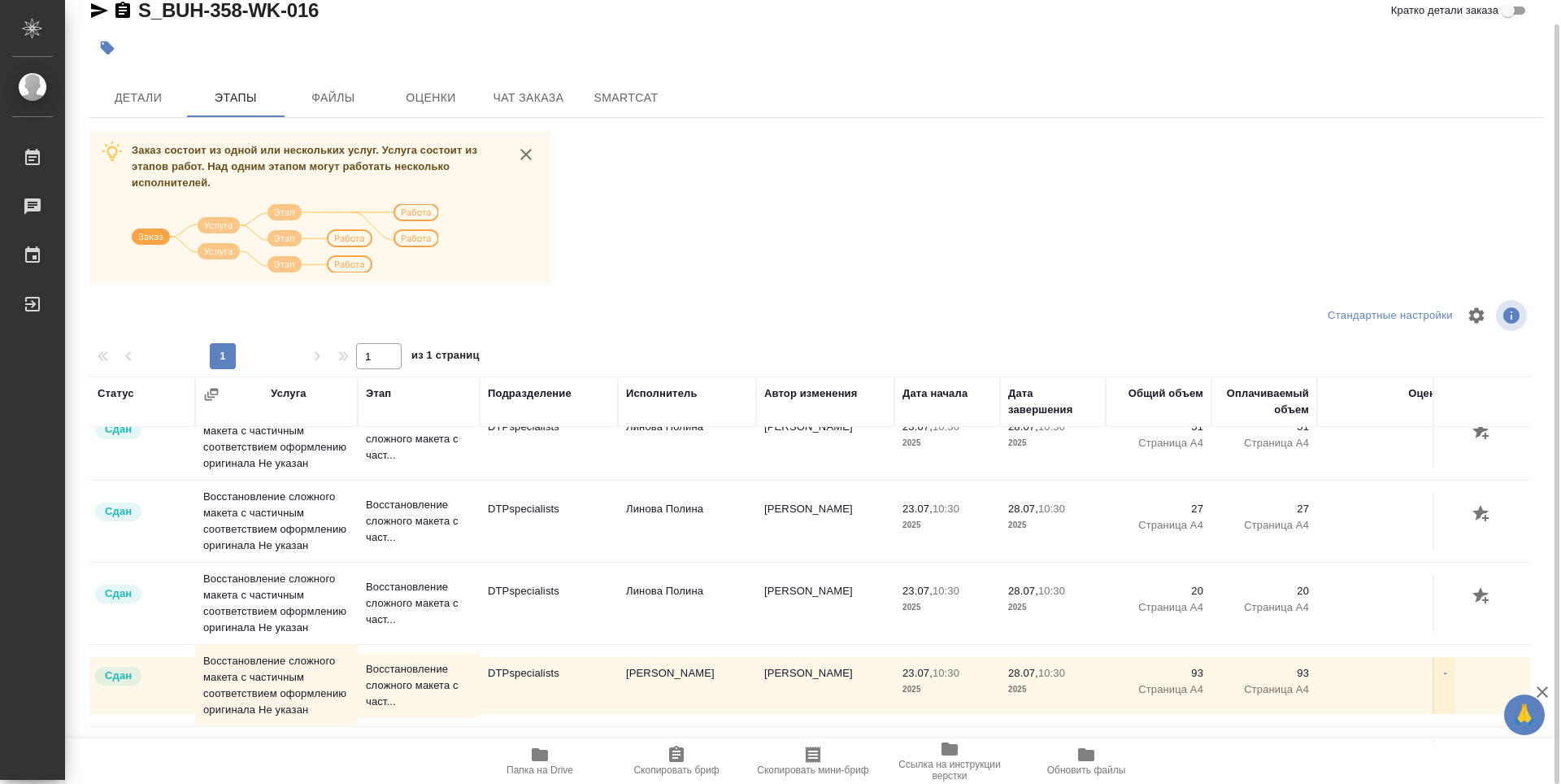
scroll to position [716, 0]
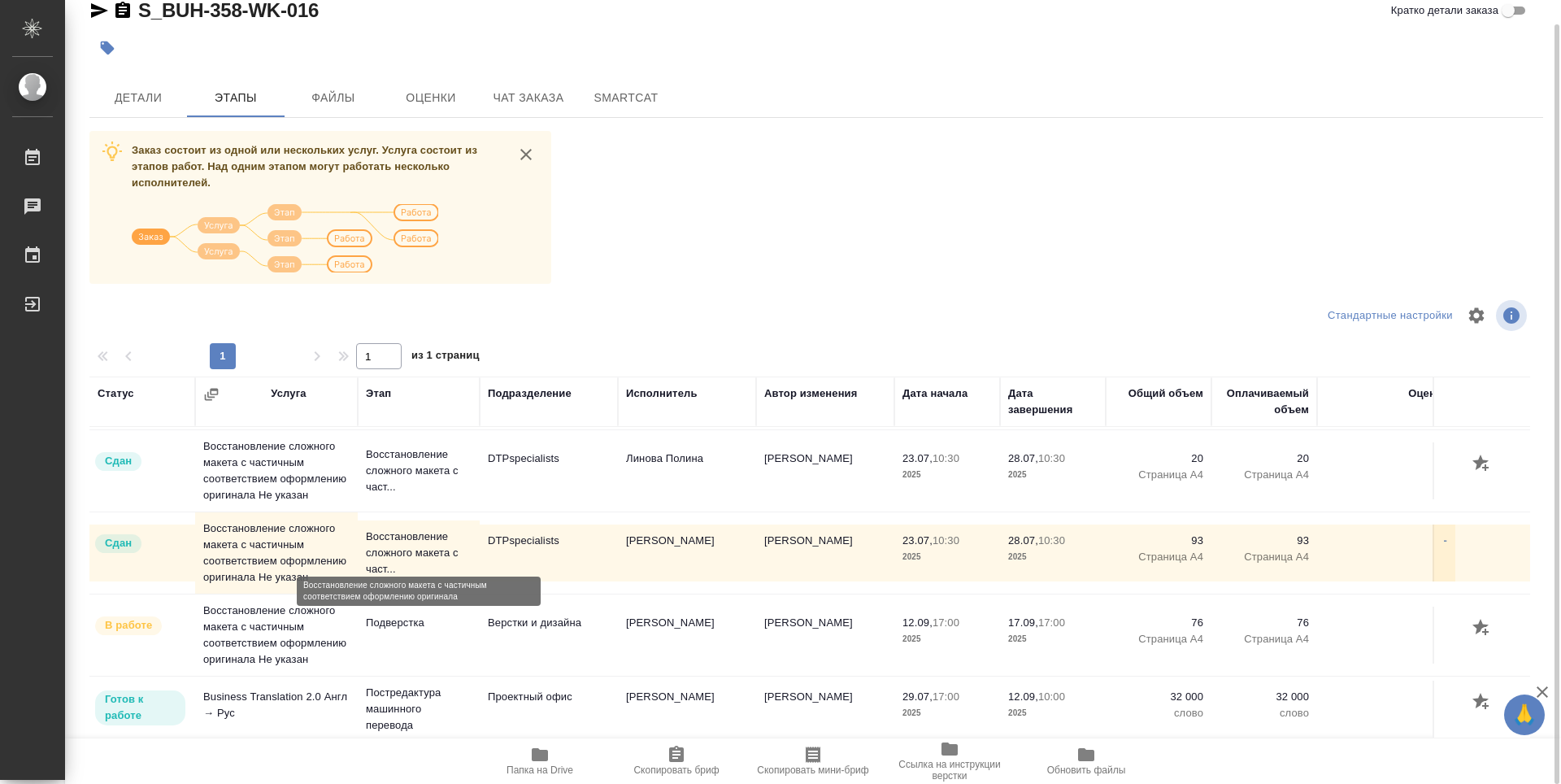
click at [389, 539] on p "Восстановление сложного макета с част..." at bounding box center [419, 553] width 106 height 48
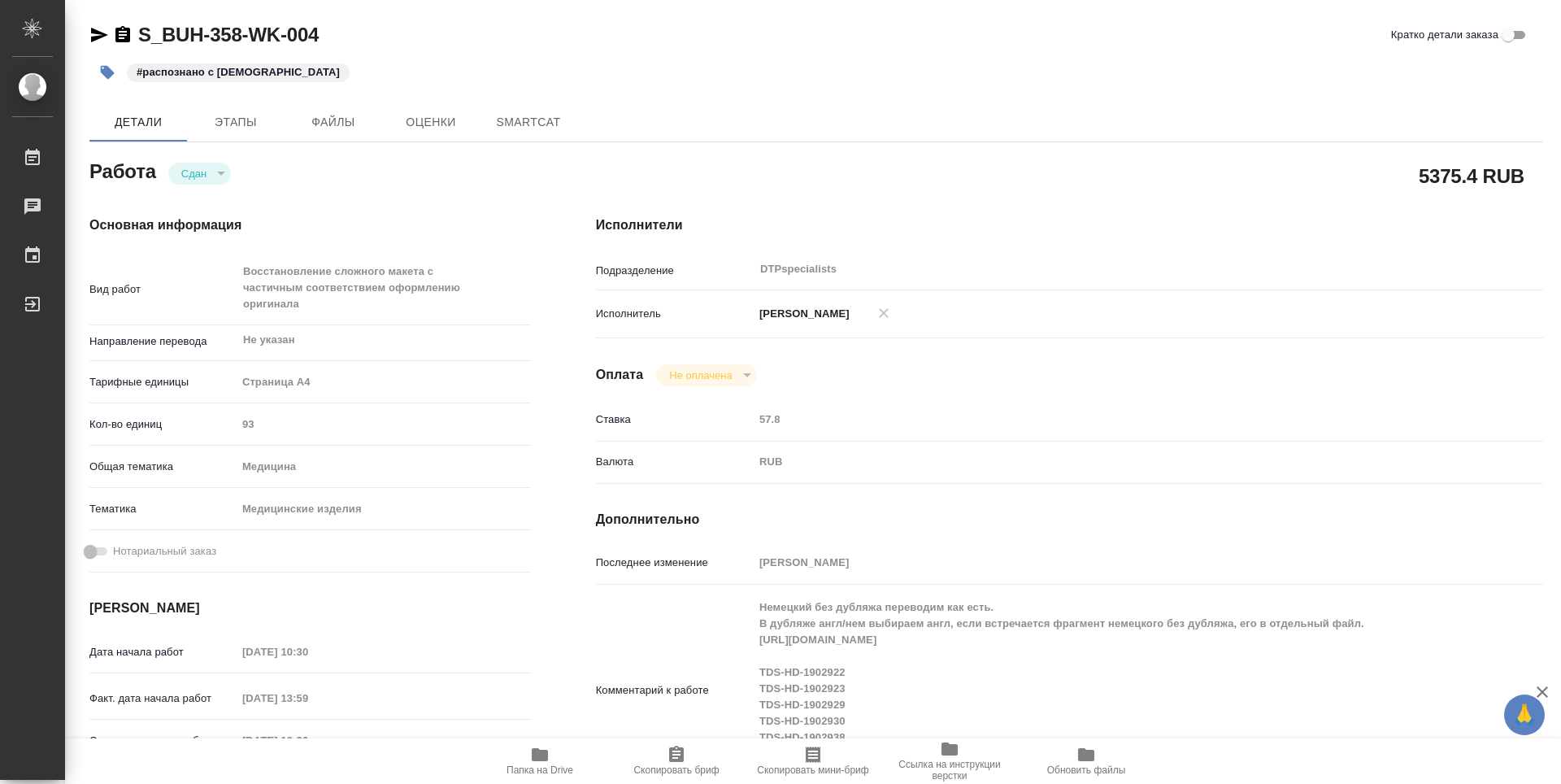
type textarea "x"
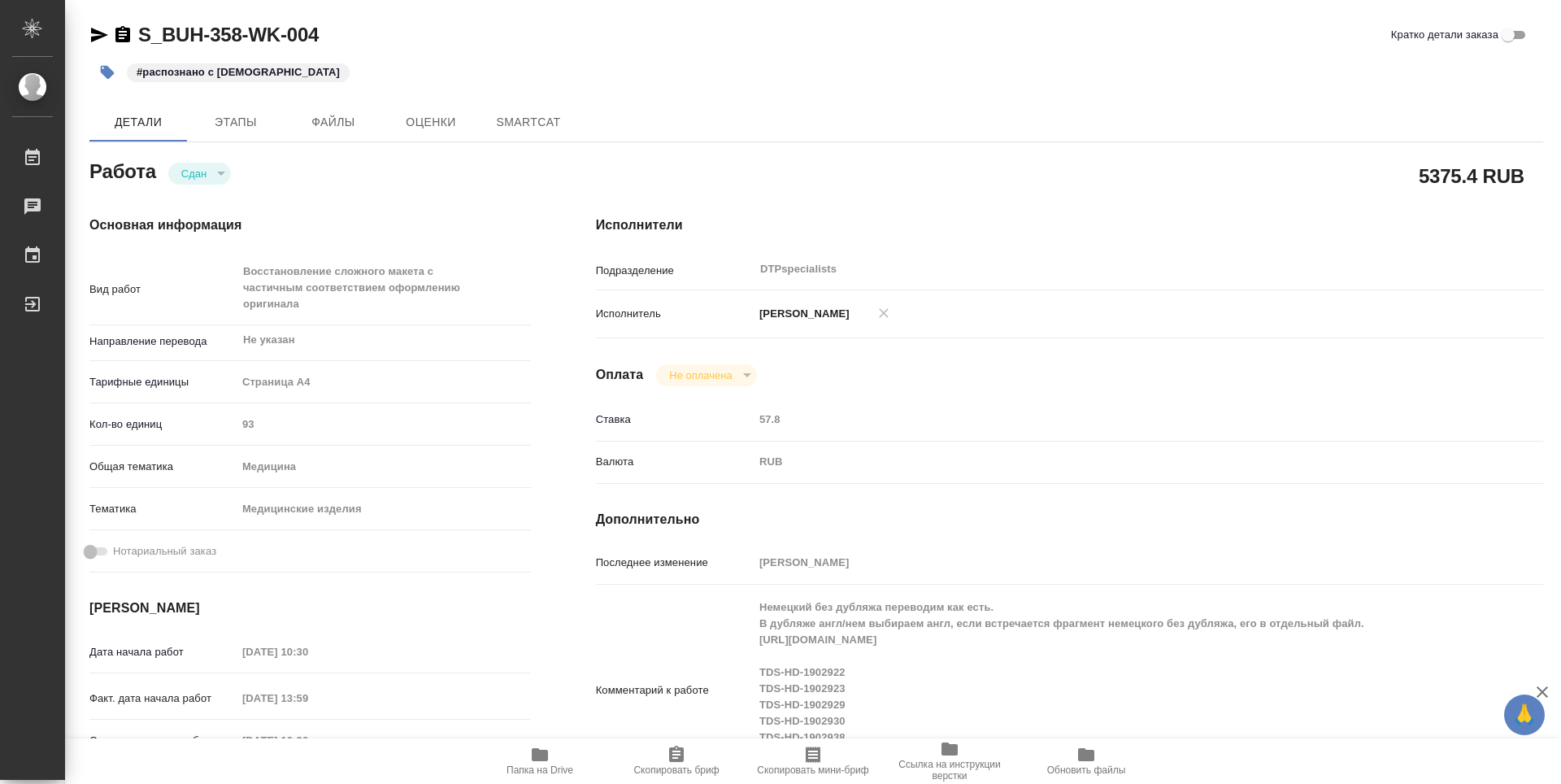
type textarea "x"
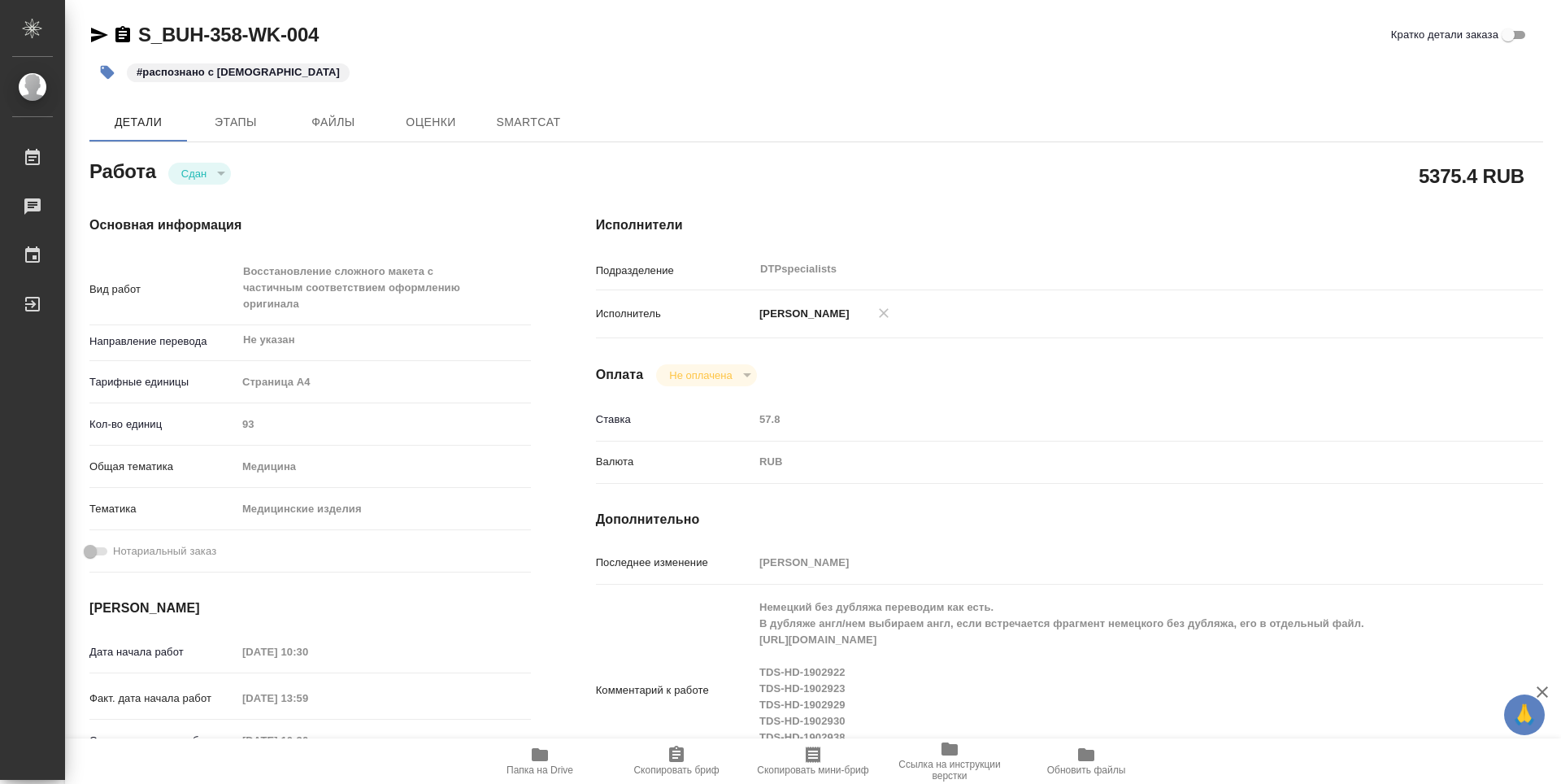
type textarea "x"
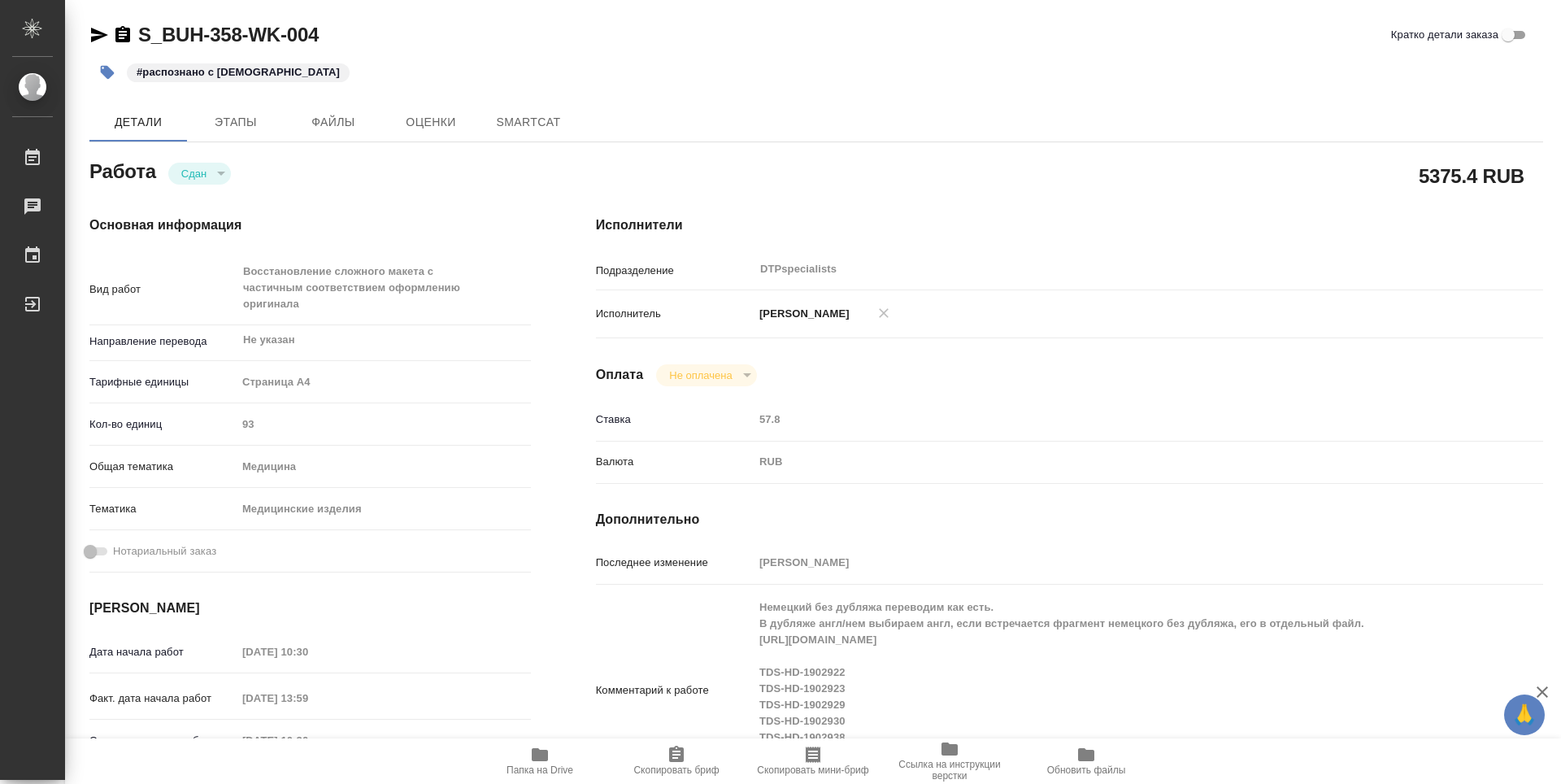
type textarea "x"
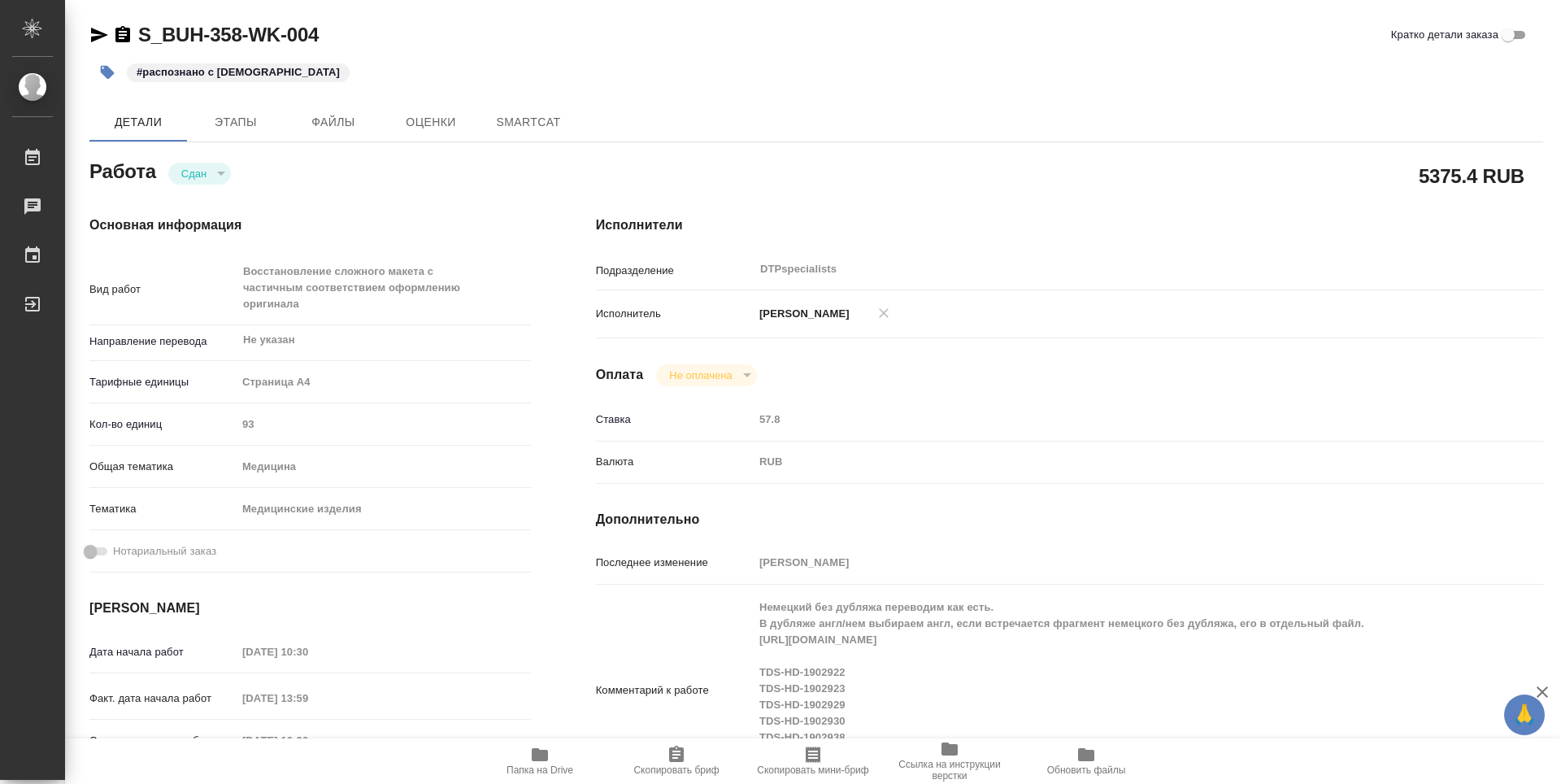
type textarea "x"
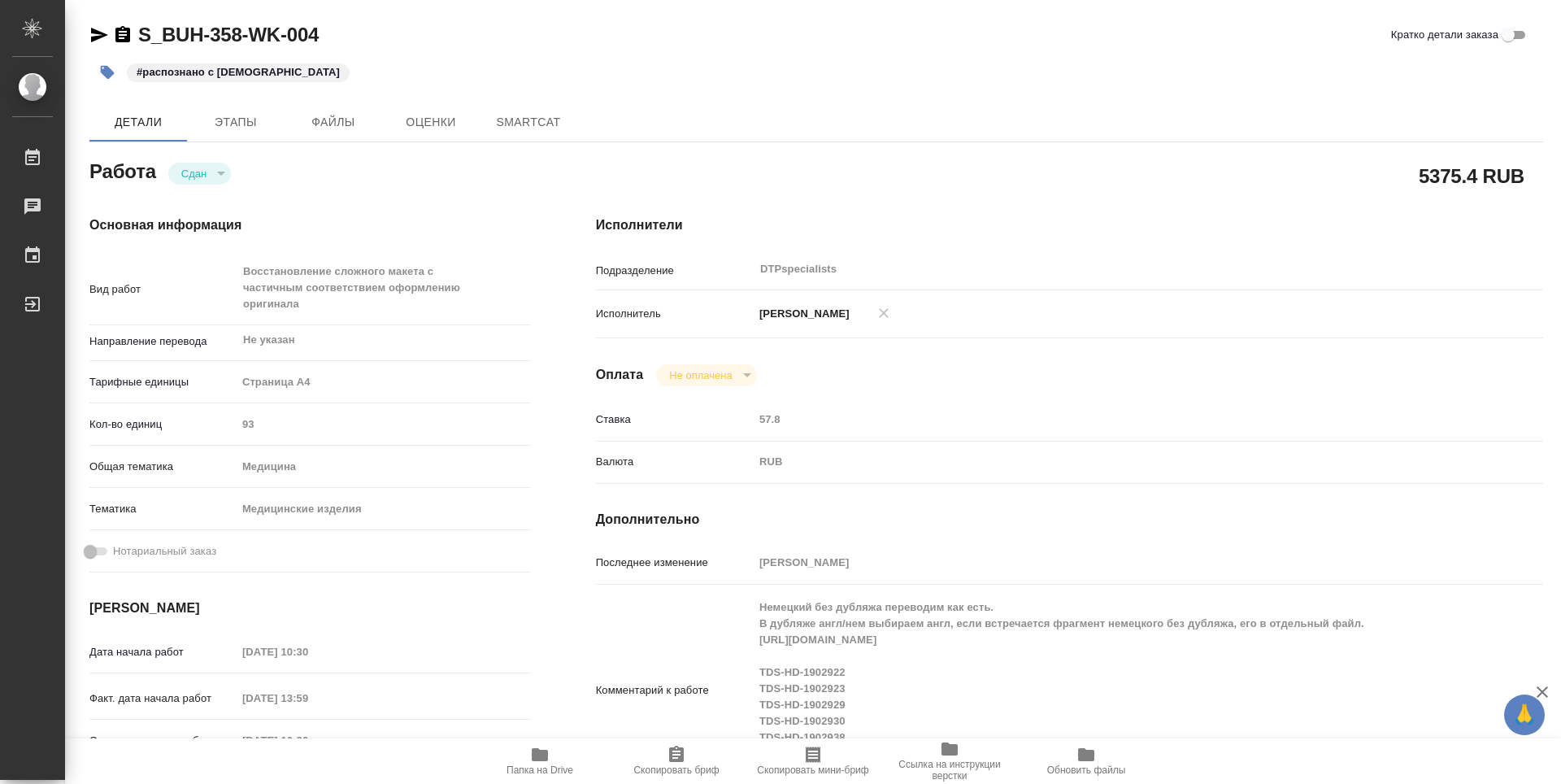
type textarea "x"
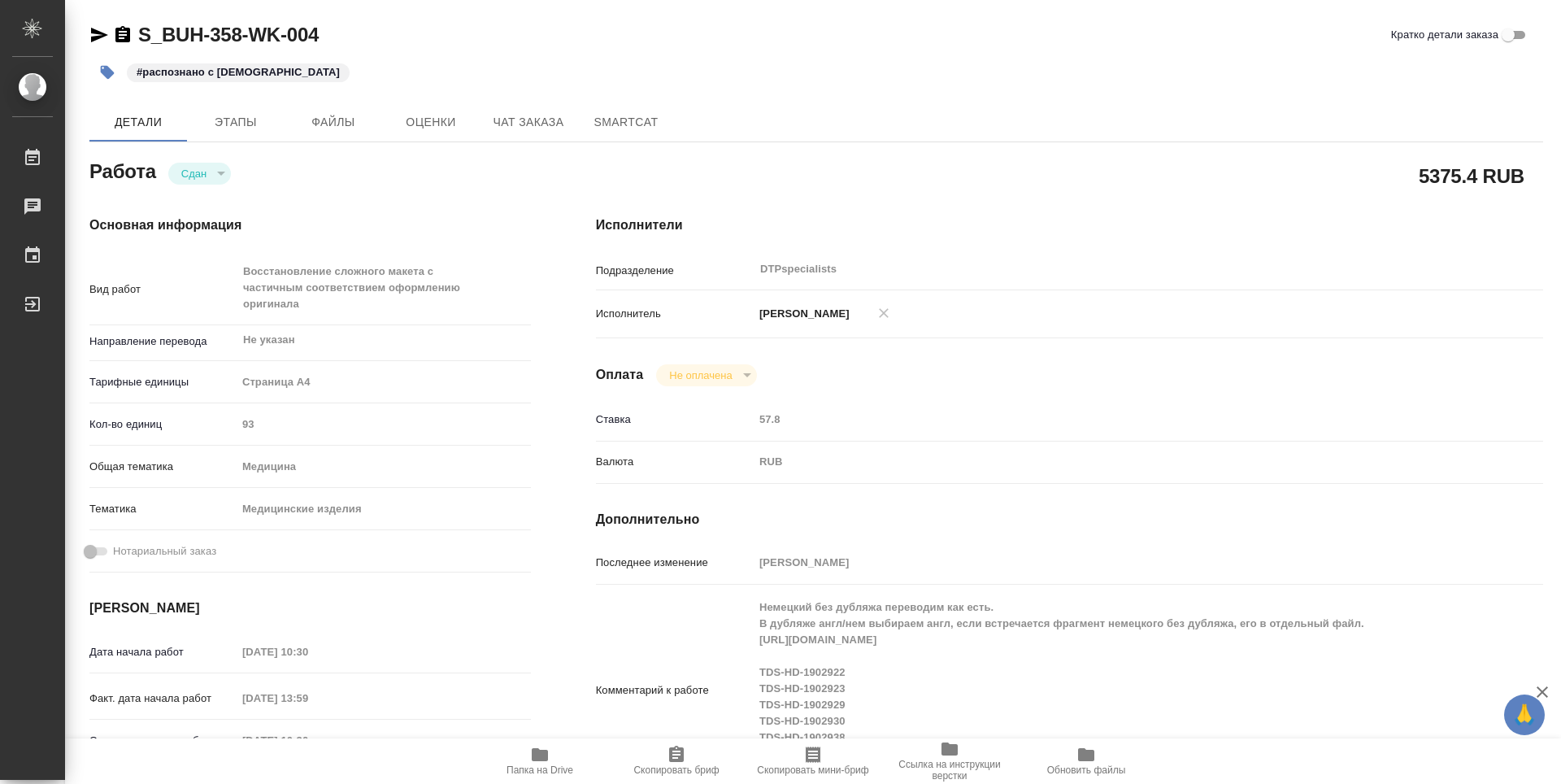
click at [534, 758] on icon "button" at bounding box center [540, 754] width 16 height 13
type textarea "x"
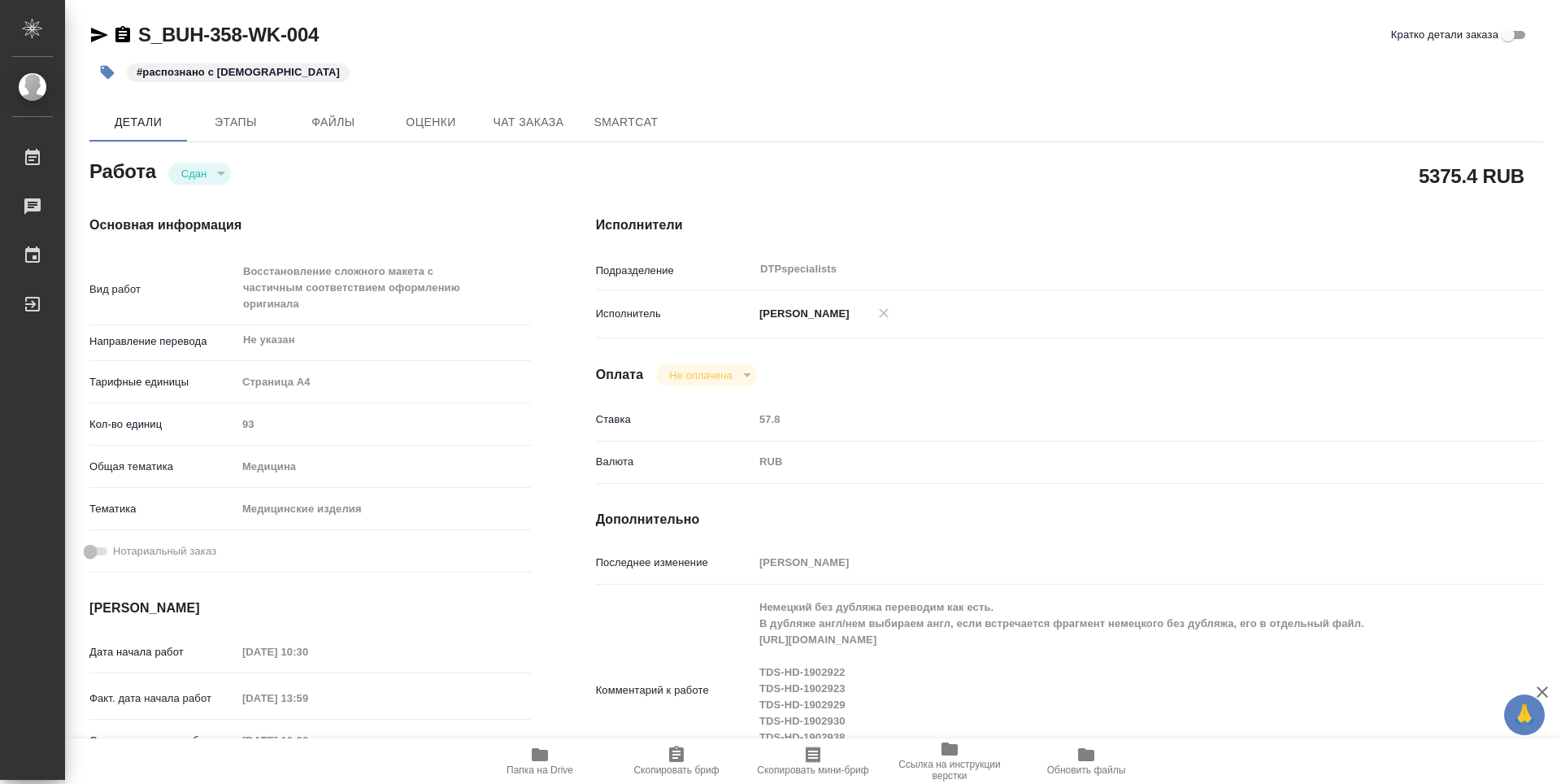
type textarea "x"
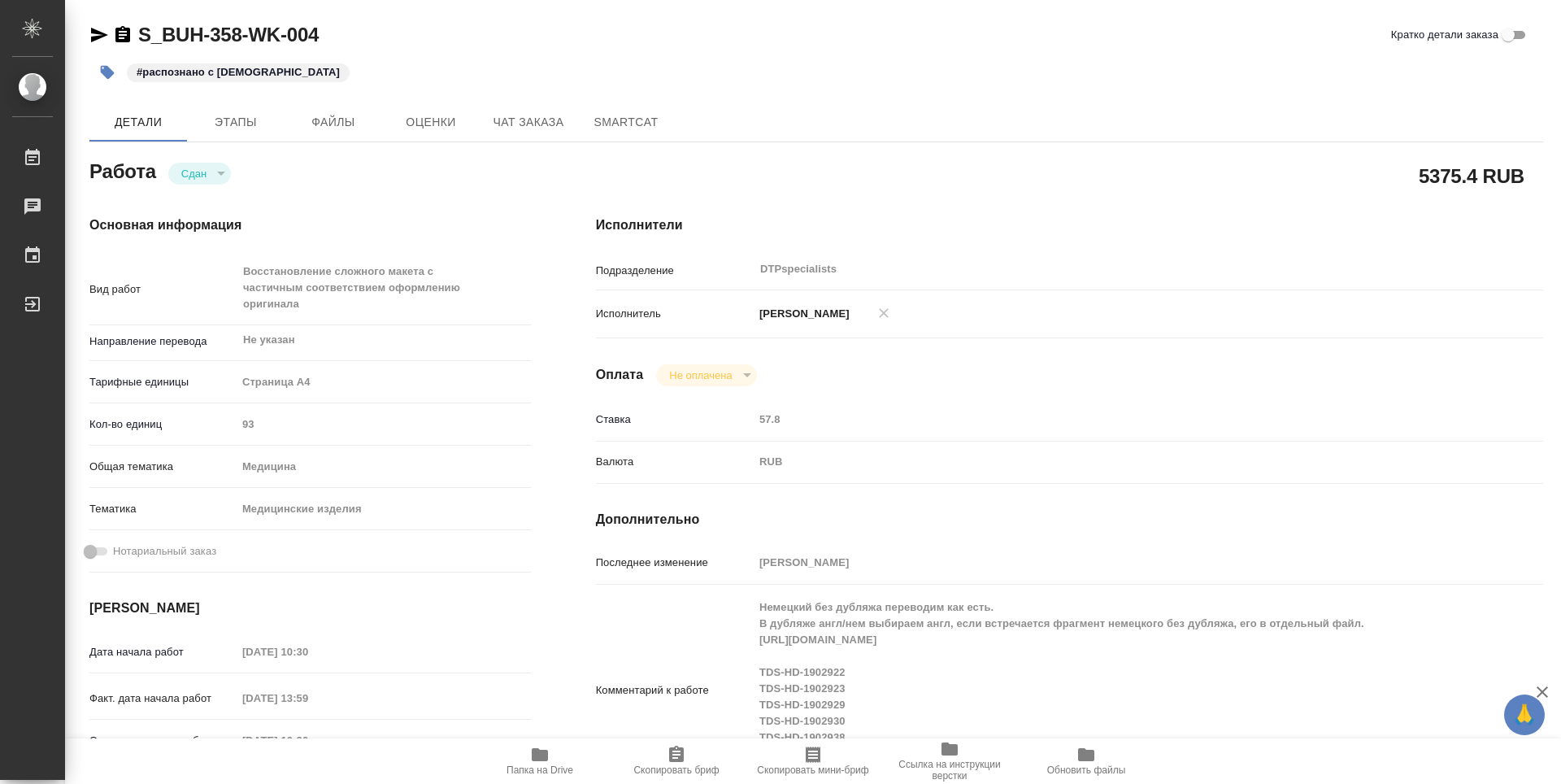
type textarea "x"
click at [545, 768] on span "Папка на Drive" at bounding box center [540, 770] width 66 height 12
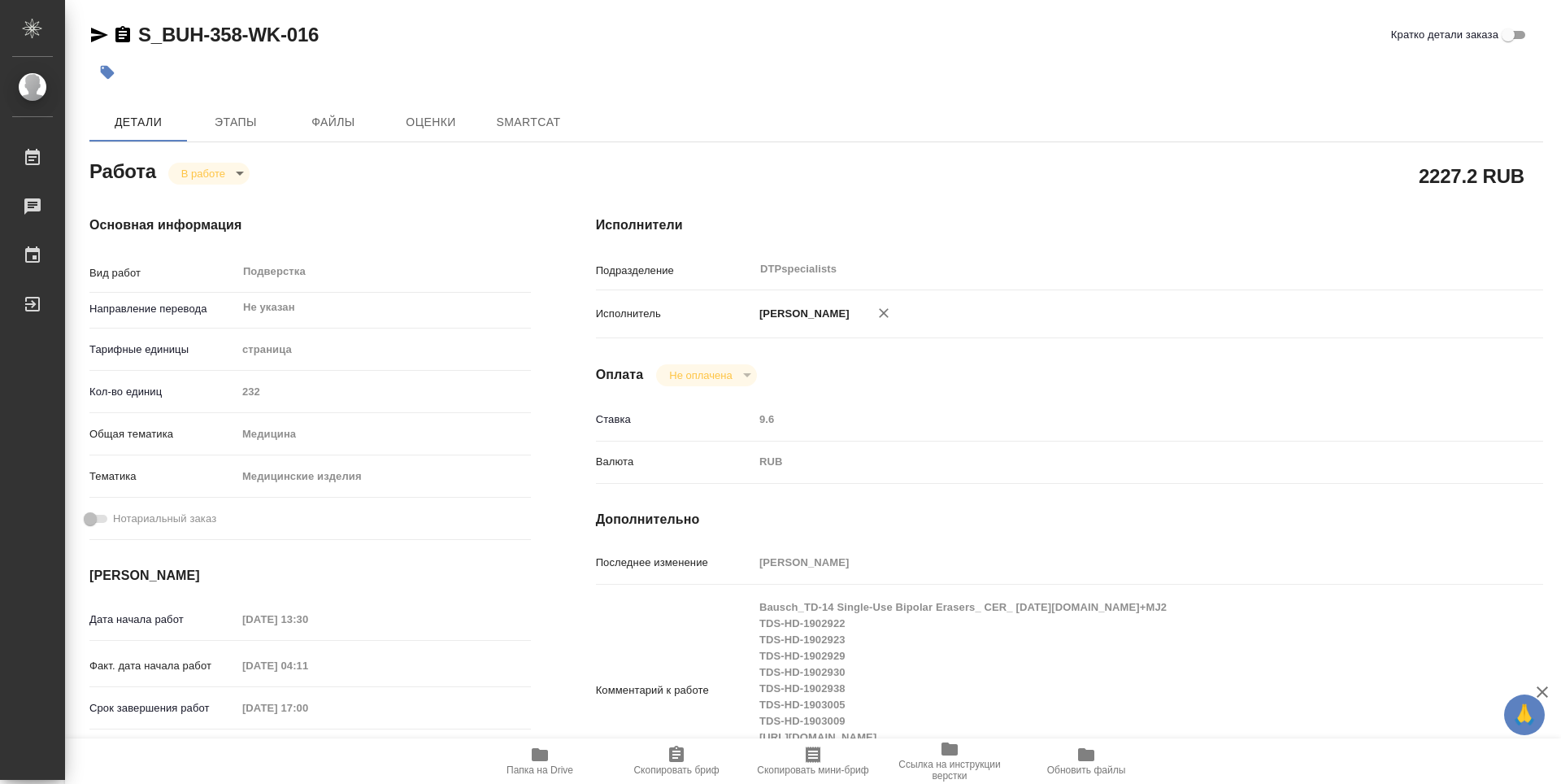
type textarea "x"
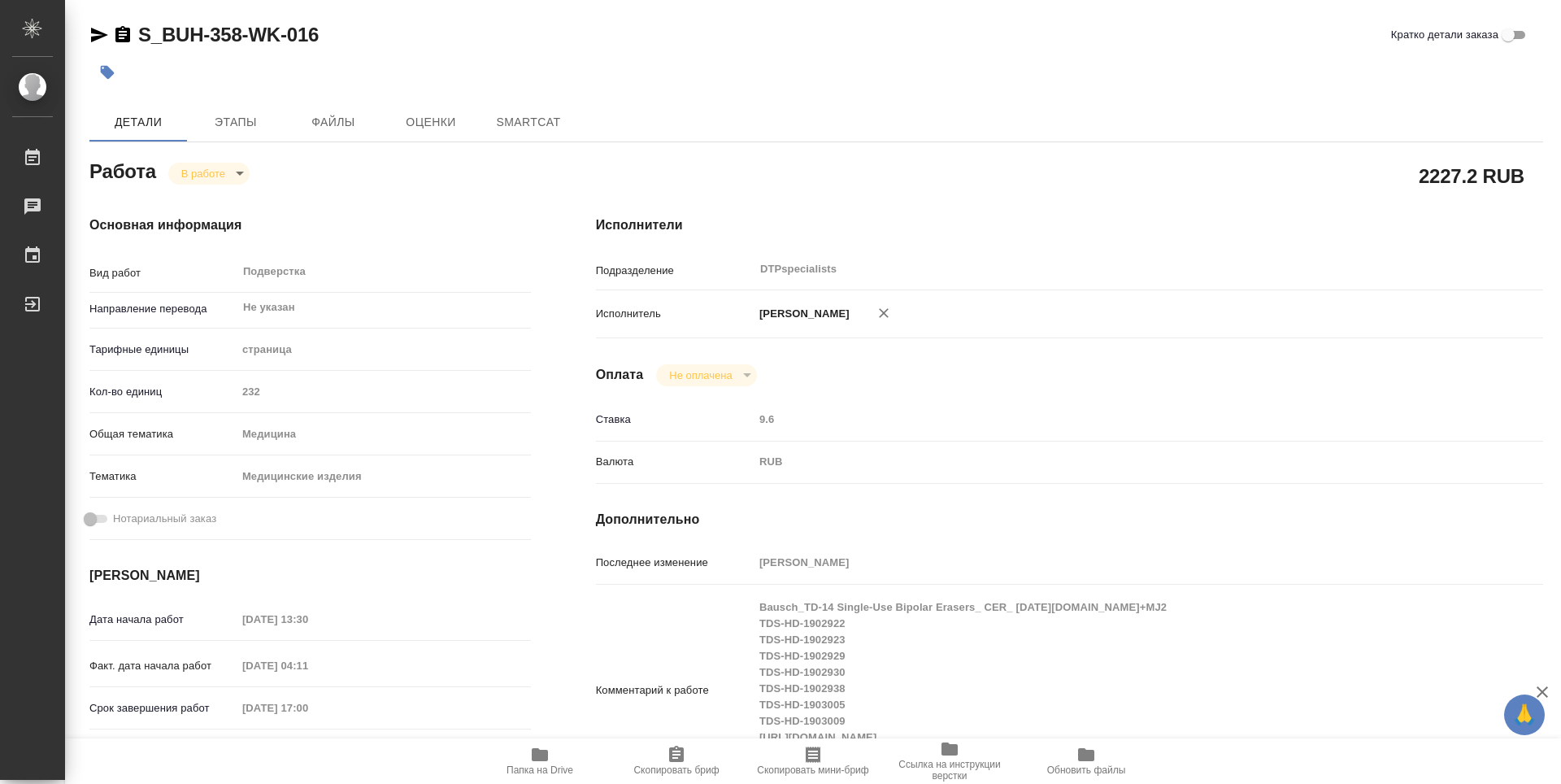
type textarea "x"
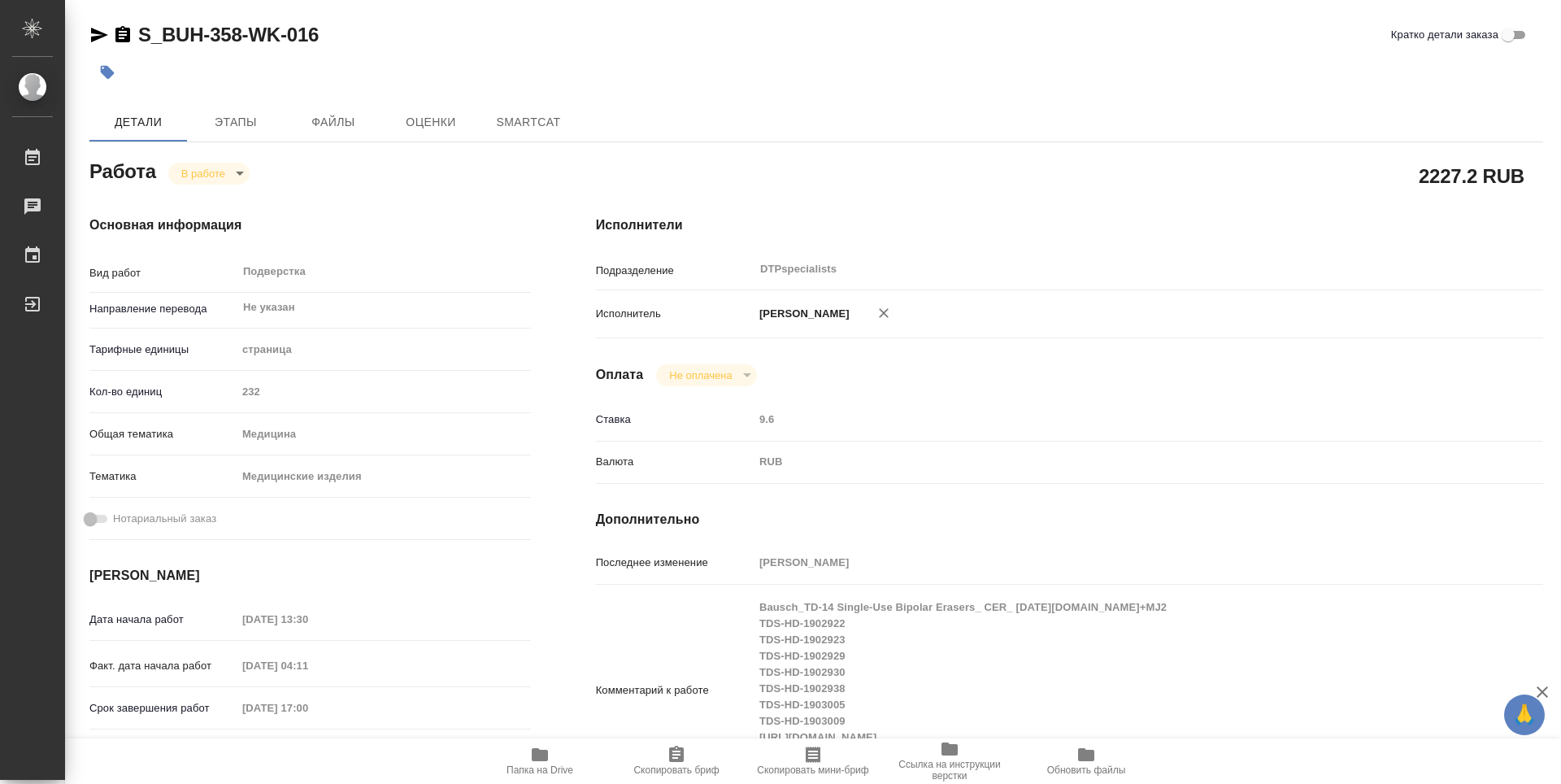
type textarea "x"
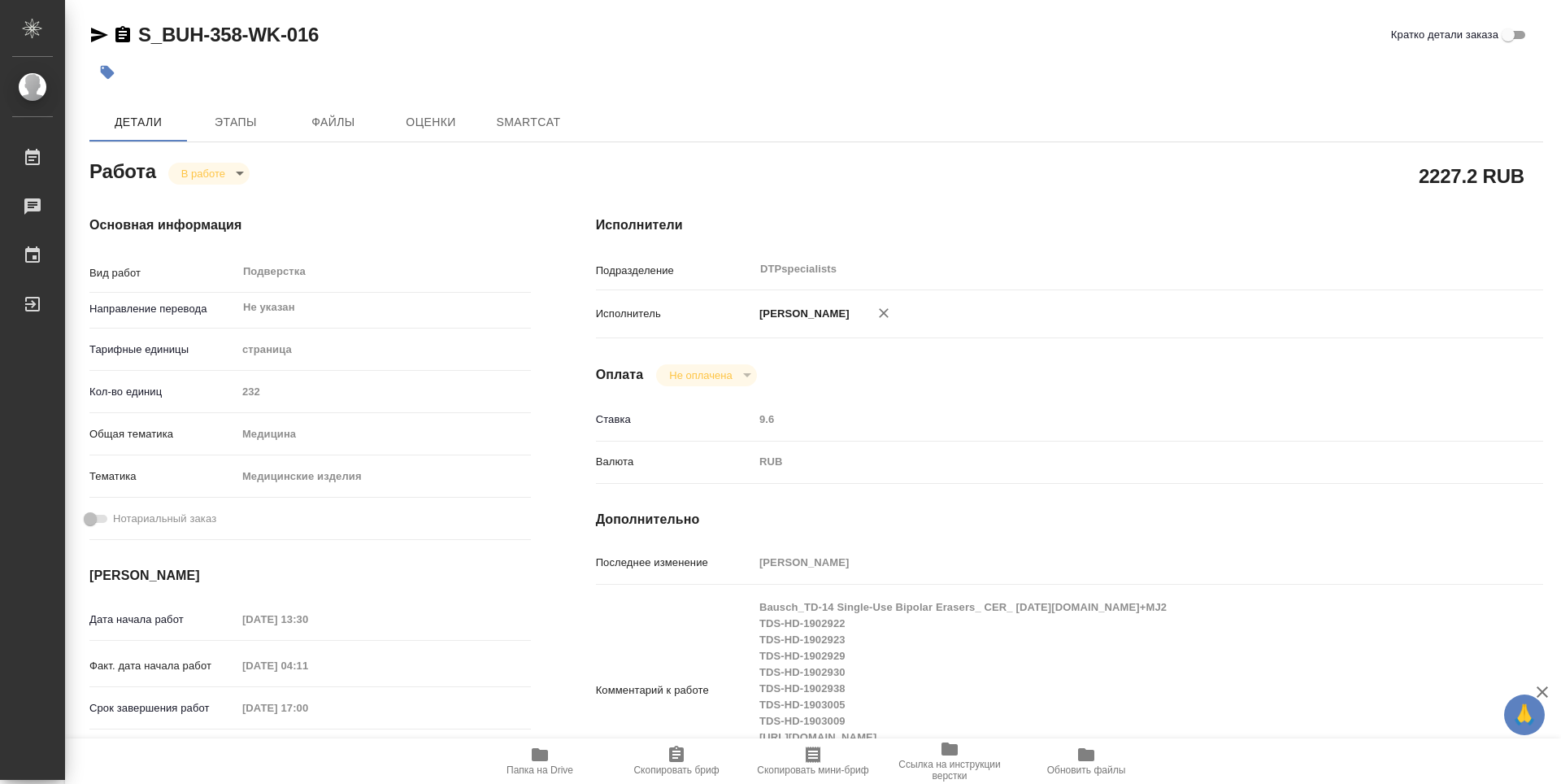
type textarea "x"
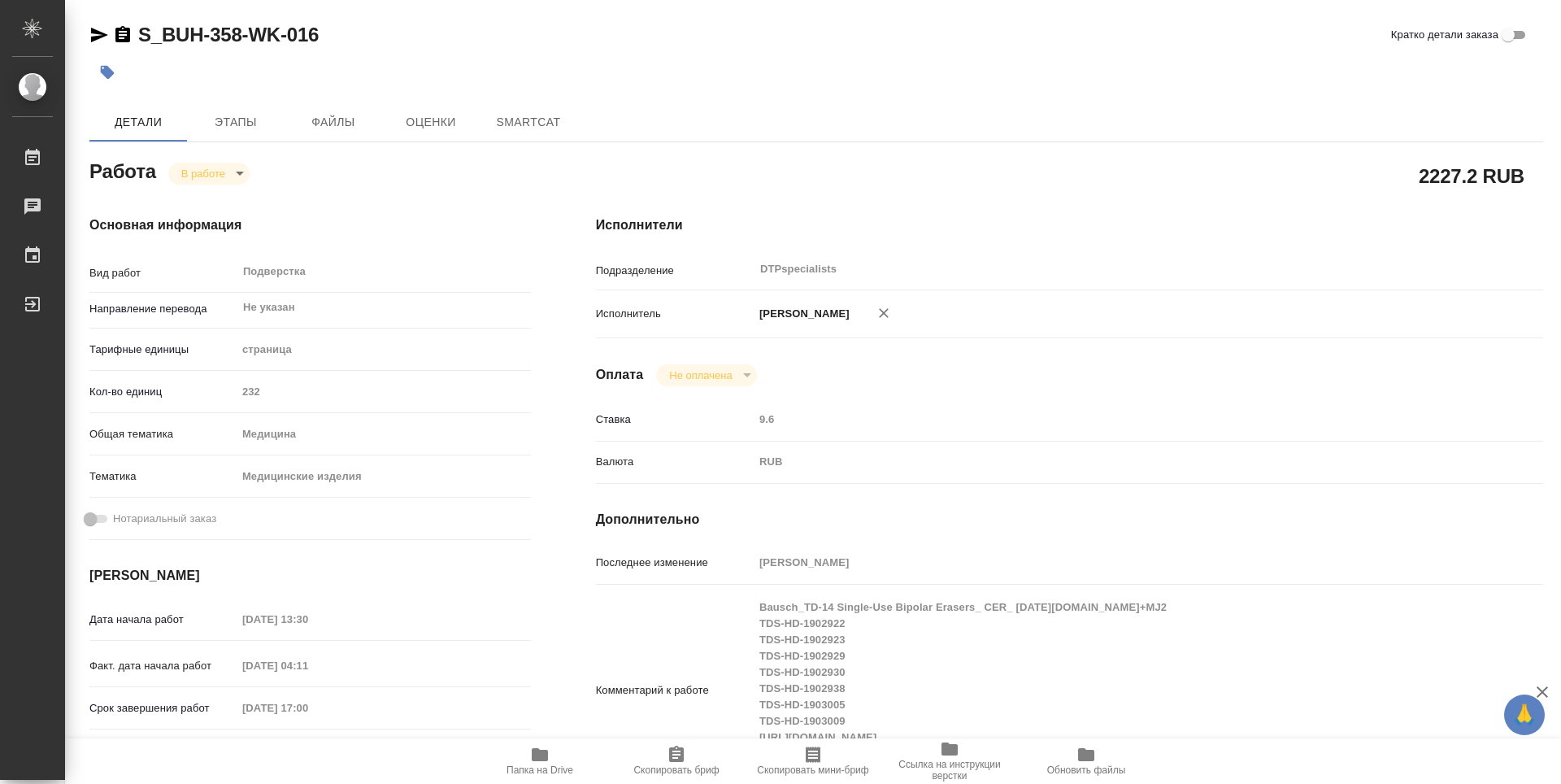
type textarea "x"
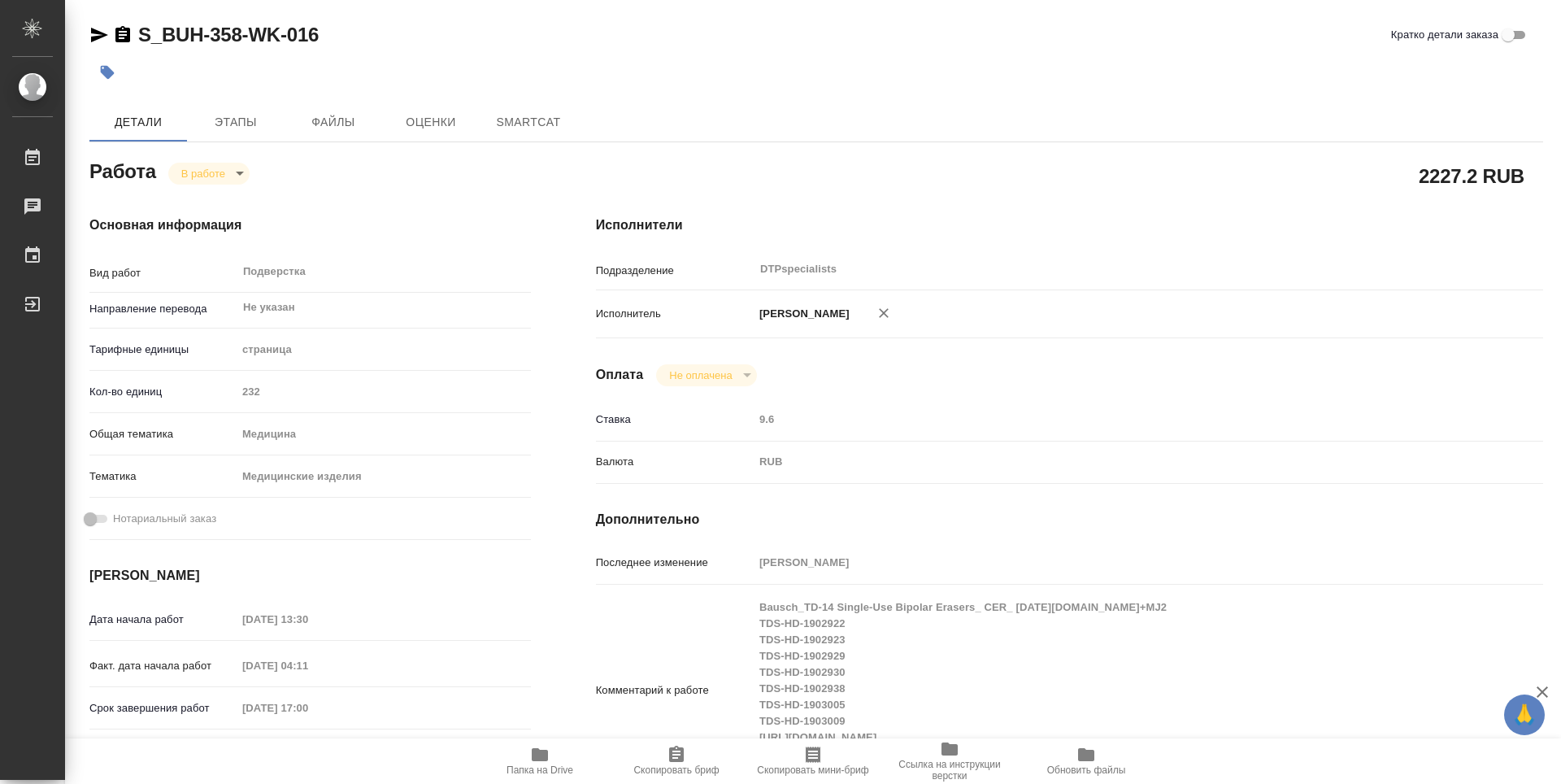
type textarea "x"
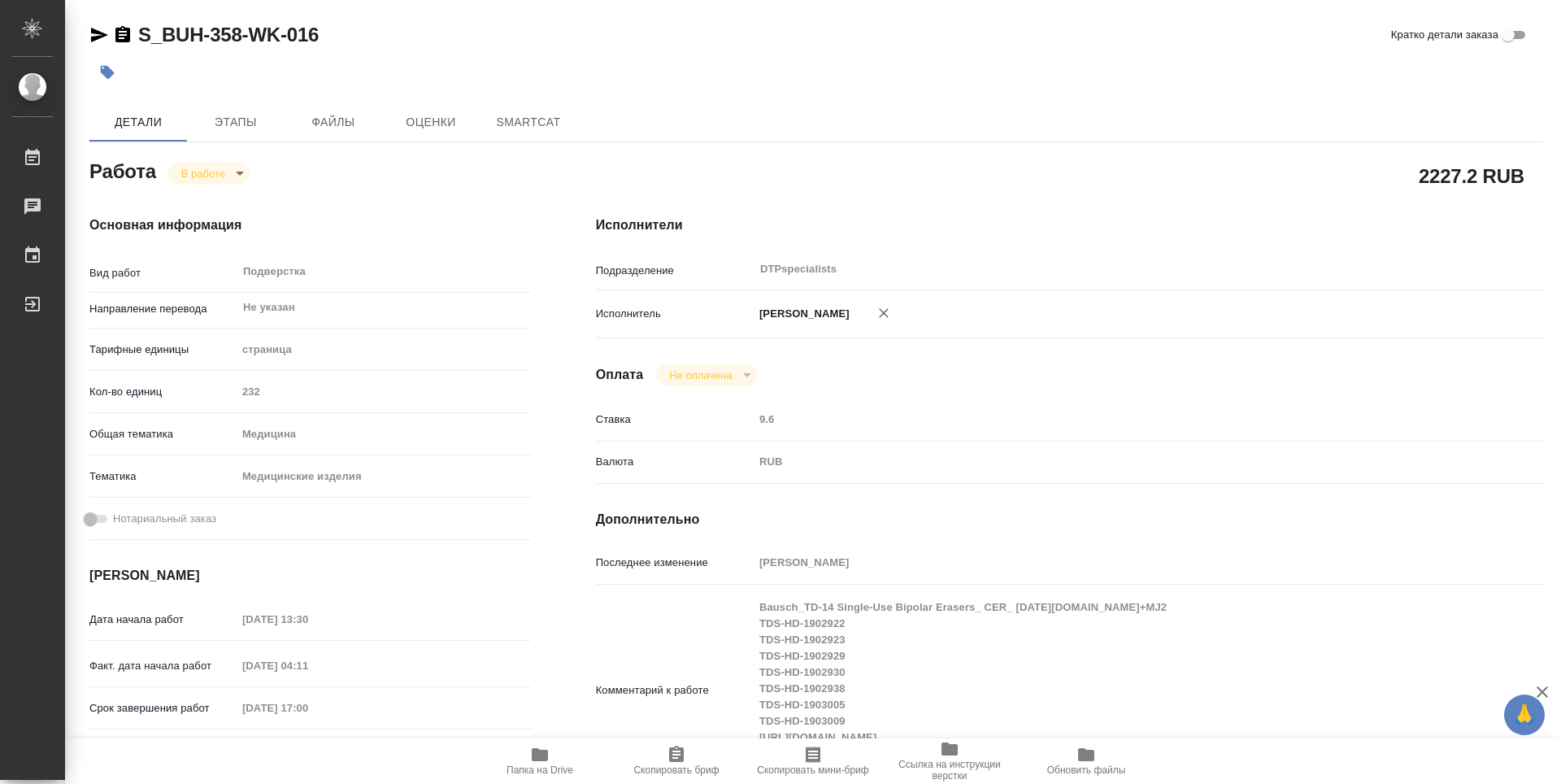
type textarea "x"
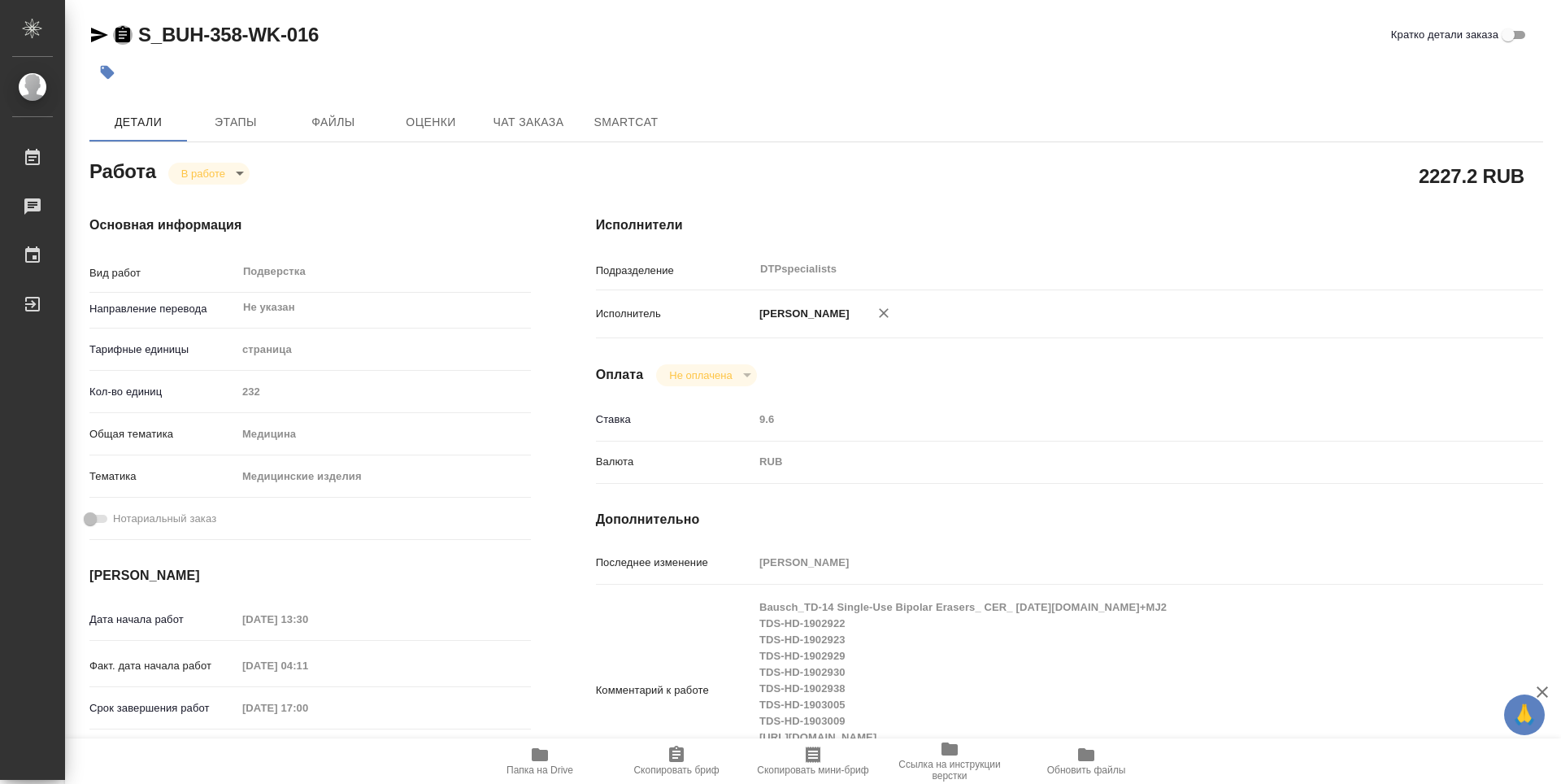
click at [121, 34] on icon "button" at bounding box center [123, 34] width 14 height 16
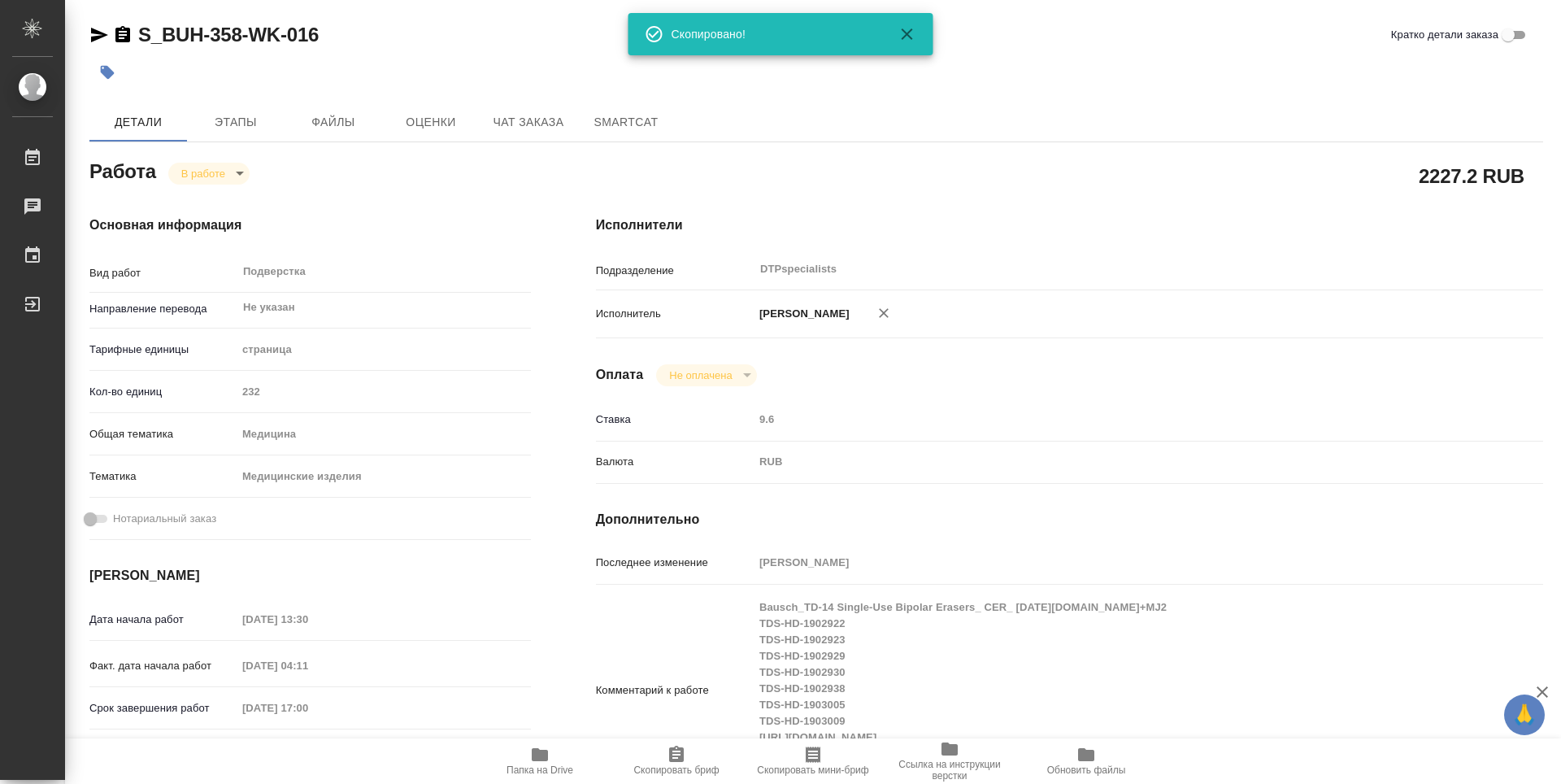
type textarea "x"
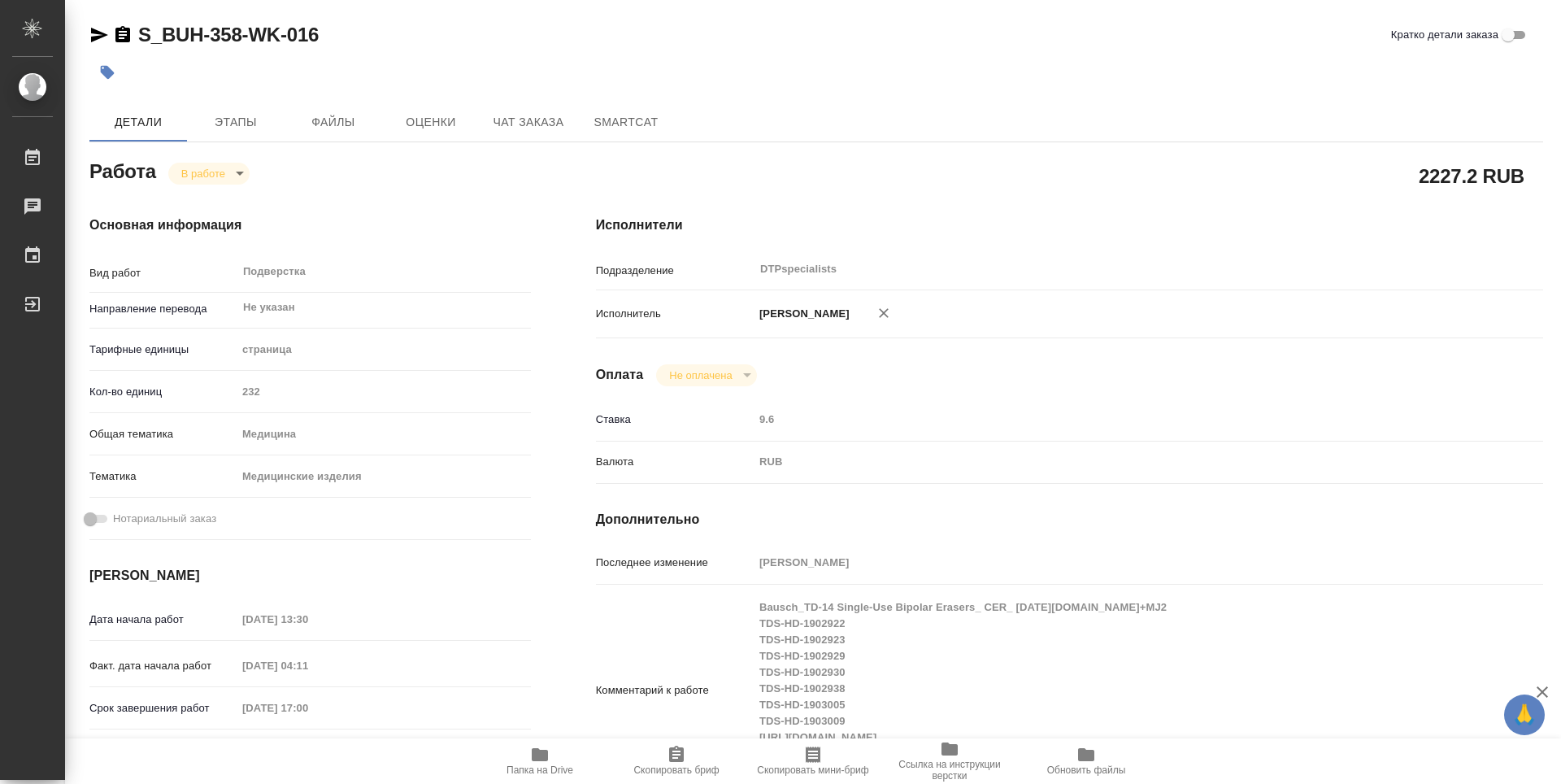
type textarea "x"
